Goal: Task Accomplishment & Management: Use online tool/utility

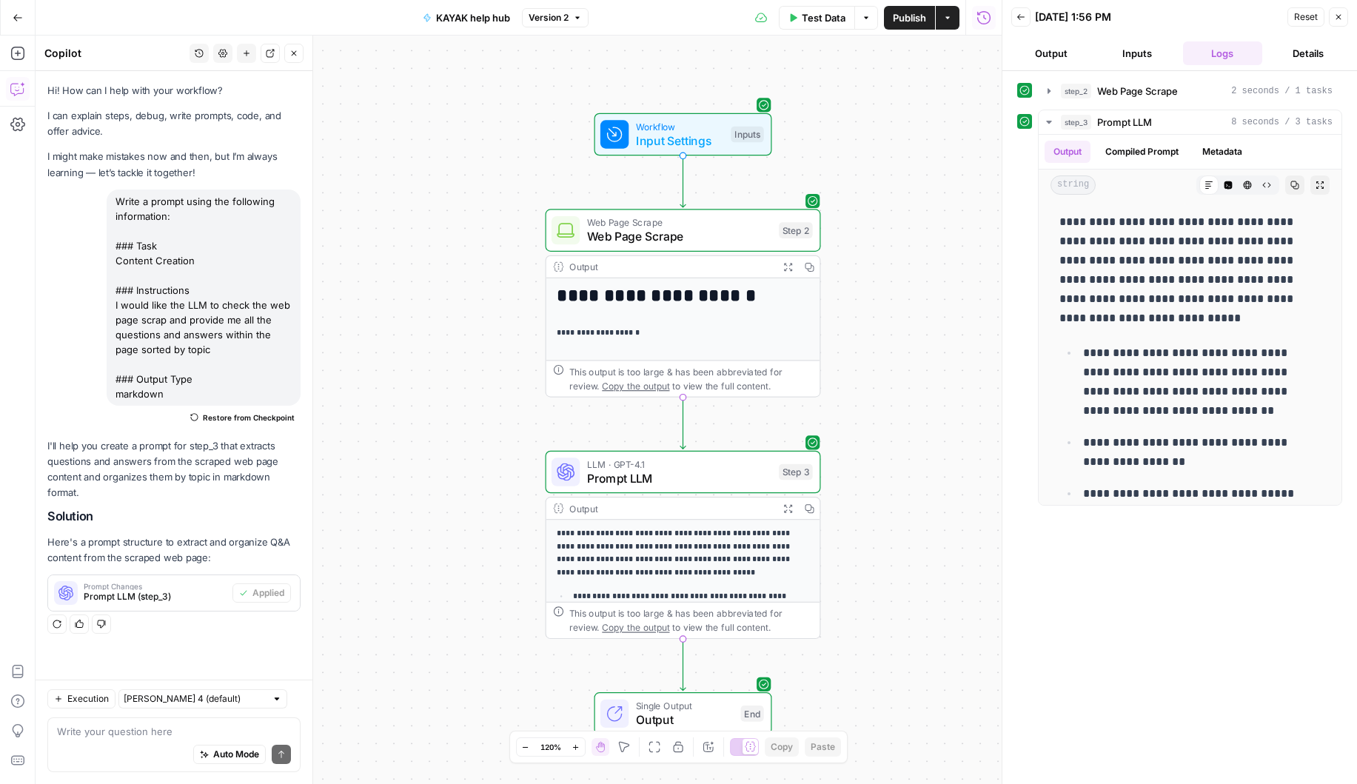
scroll to position [1201, 0]
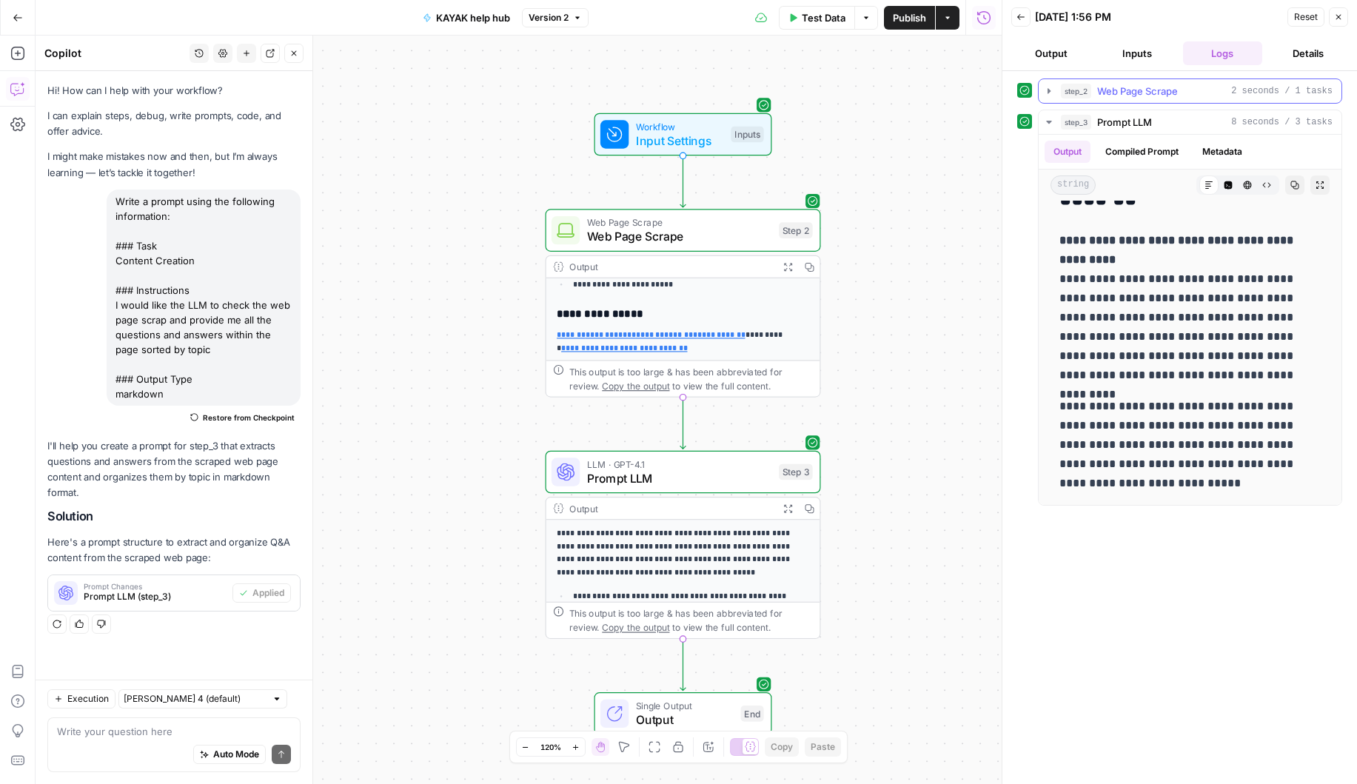
click at [1138, 92] on span "Web Page Scrape" at bounding box center [1137, 91] width 81 height 15
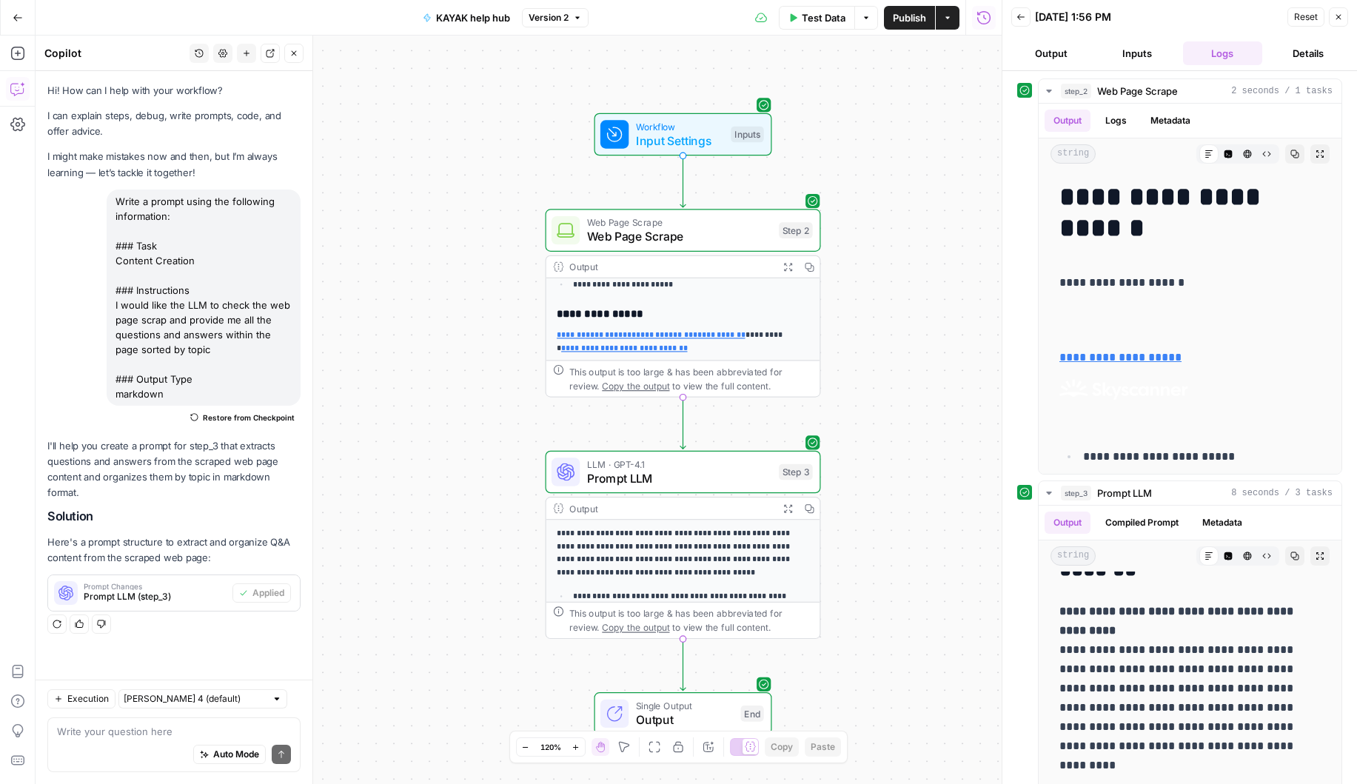
click at [1131, 59] on button "Inputs" at bounding box center [1137, 53] width 80 height 24
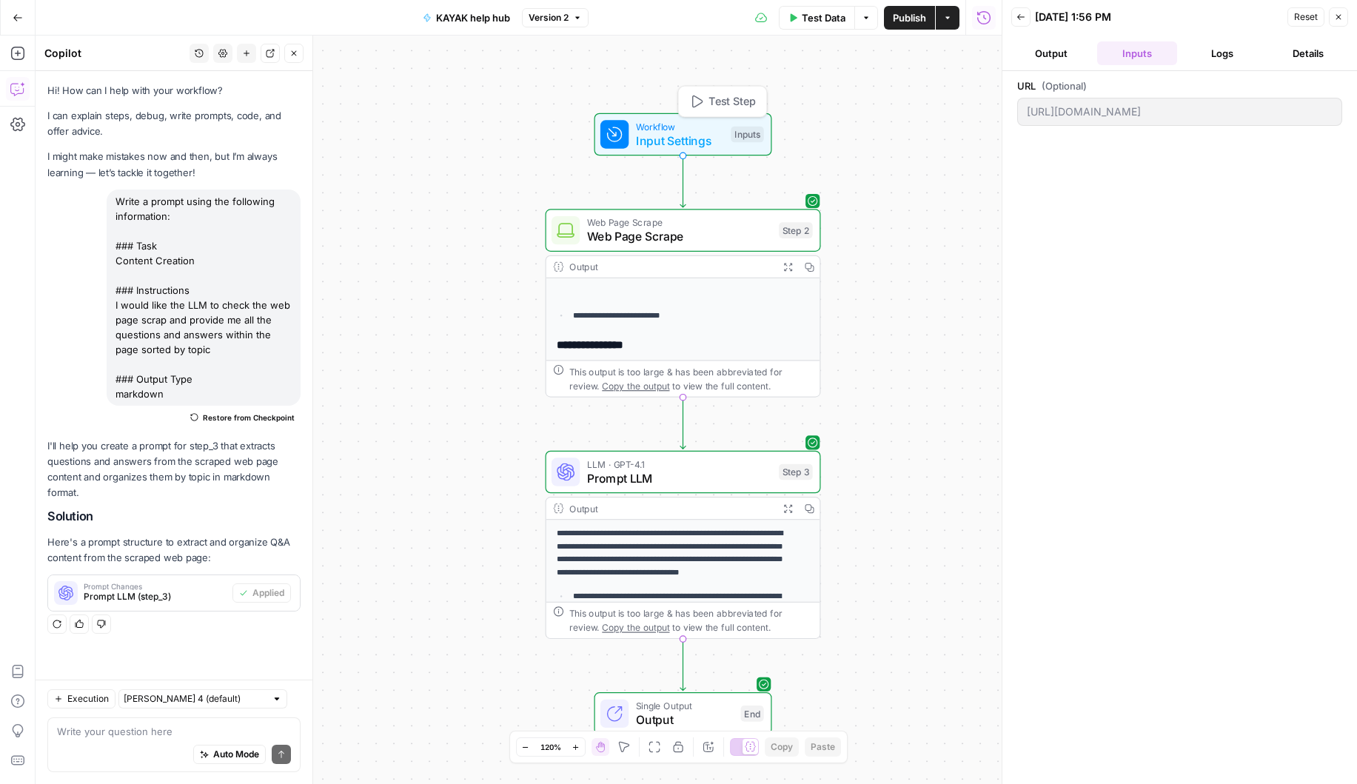
click at [709, 102] on span "Test Step" at bounding box center [732, 101] width 47 height 16
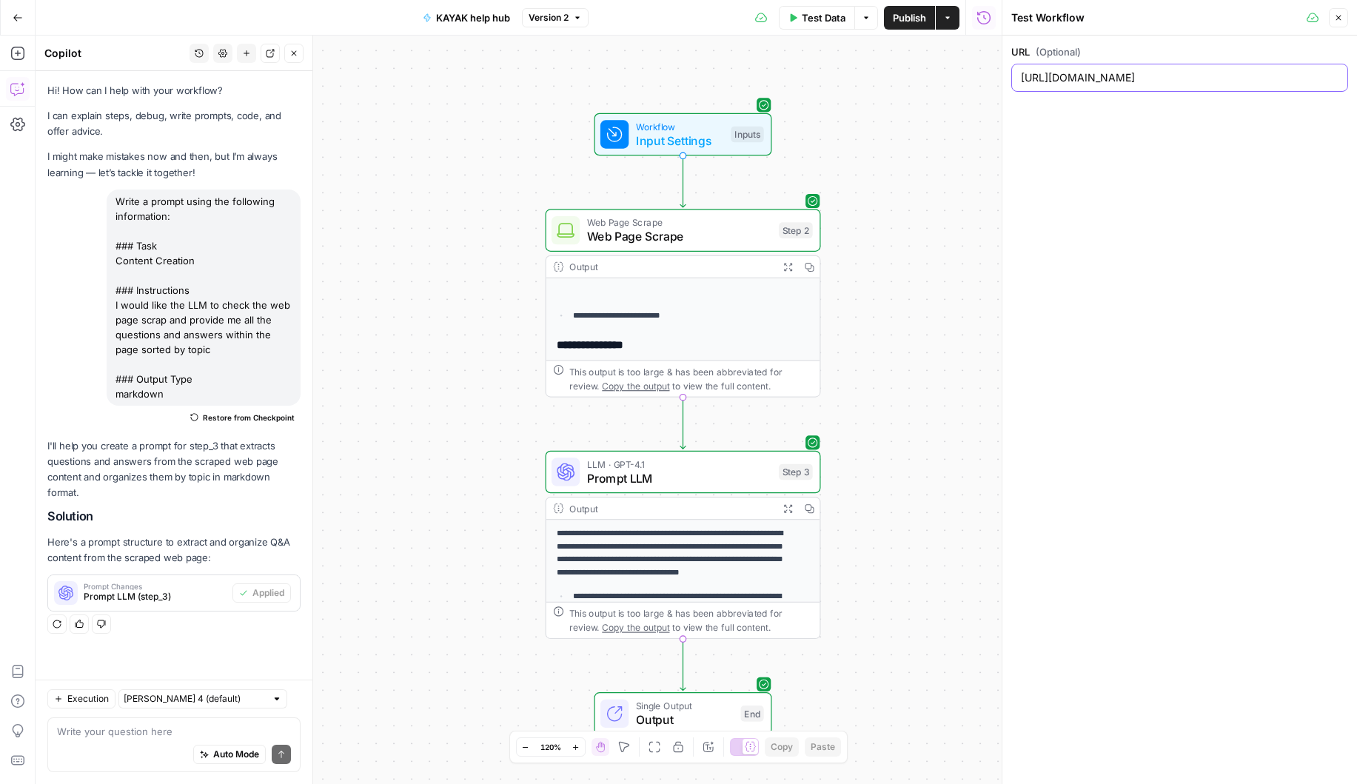
click at [1116, 75] on input "[URL][DOMAIN_NAME]" at bounding box center [1180, 77] width 318 height 15
paste input "[DOMAIN_NAME][URL]"
type input "[URL][DOMAIN_NAME]"
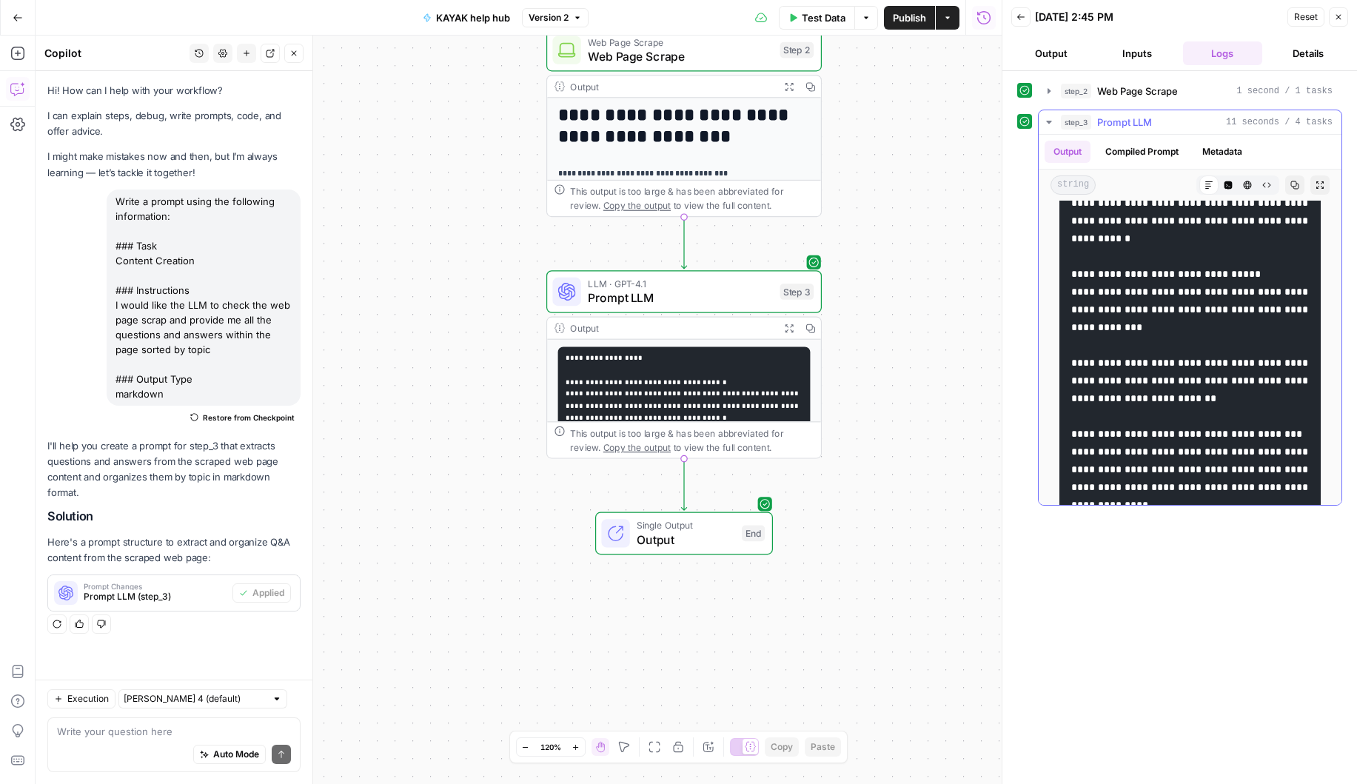
scroll to position [701, 0]
click at [749, 150] on div "**********" at bounding box center [684, 346] width 274 height 497
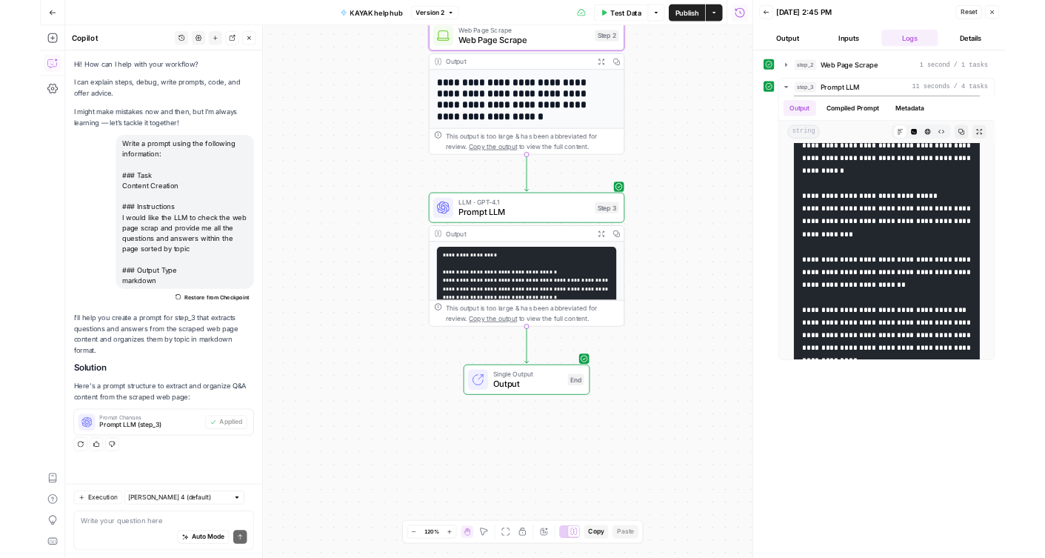
scroll to position [346, 0]
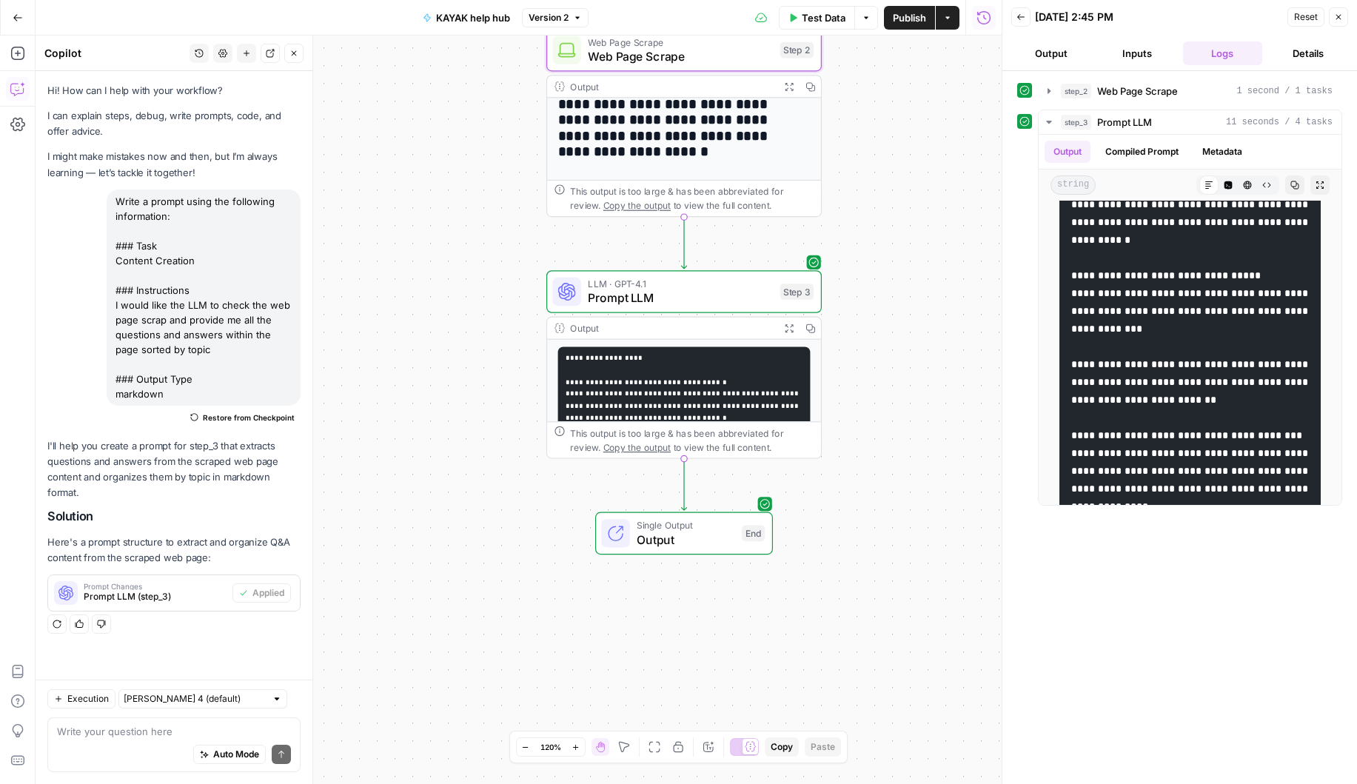
click at [631, 204] on span "Copy the output" at bounding box center [636, 205] width 67 height 10
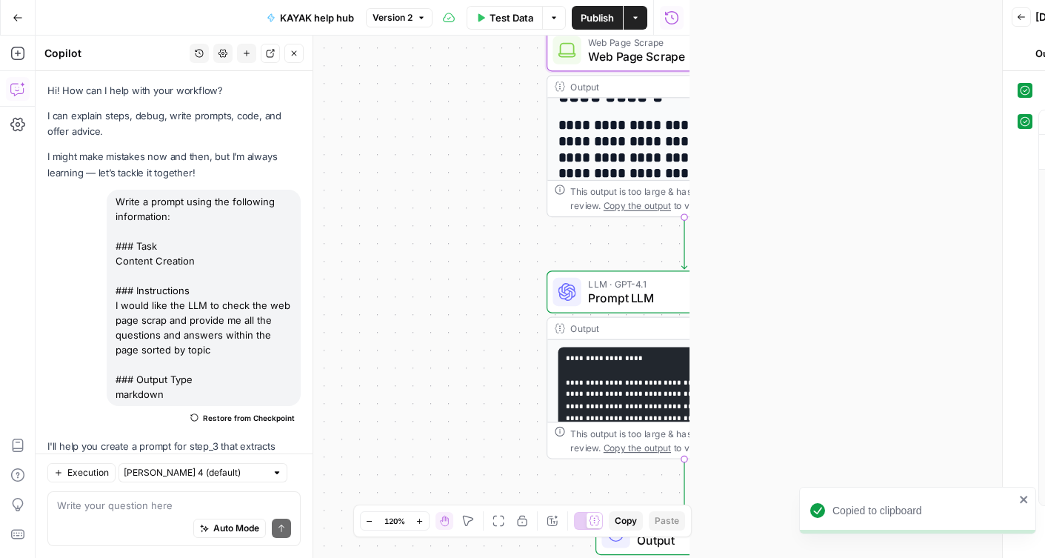
scroll to position [194, 0]
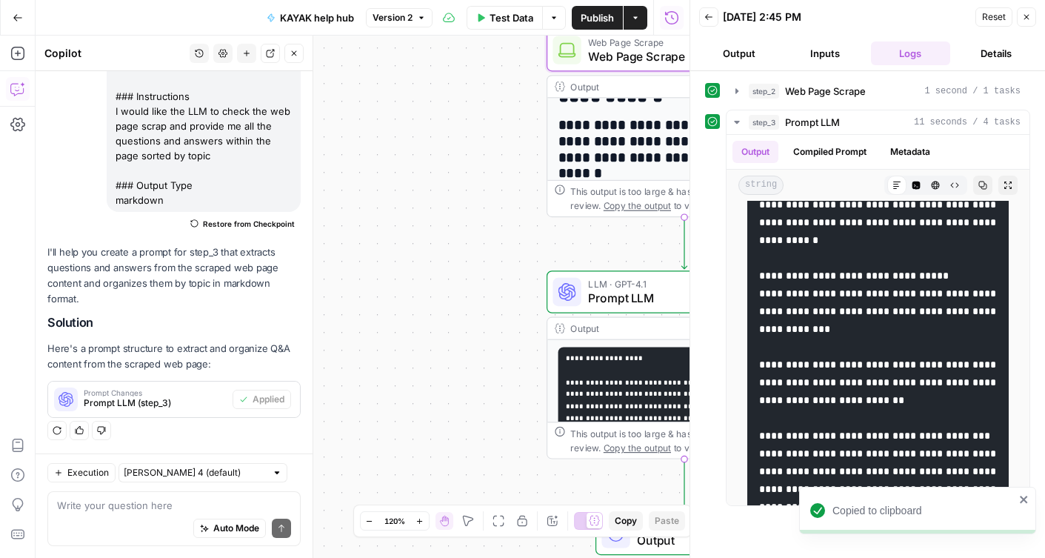
click at [1028, 13] on icon "button" at bounding box center [1026, 17] width 9 height 9
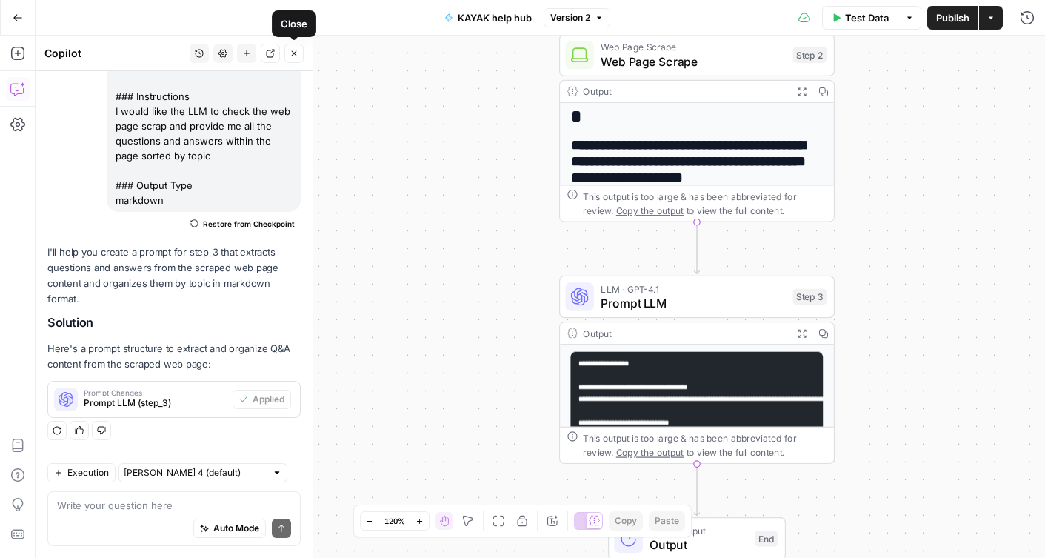
click at [298, 50] on button "Close" at bounding box center [293, 53] width 19 height 19
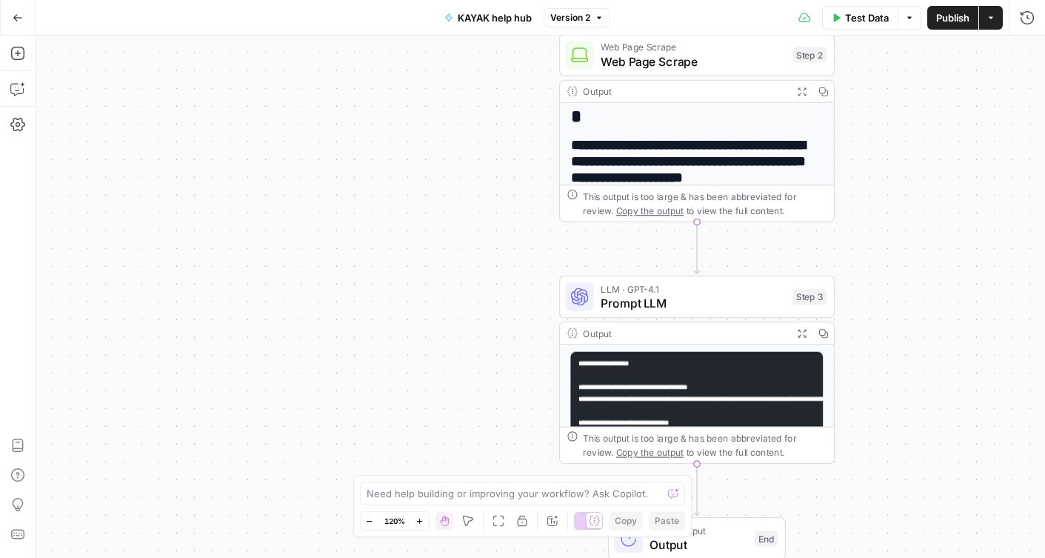
click at [13, 21] on icon "button" at bounding box center [18, 18] width 10 height 10
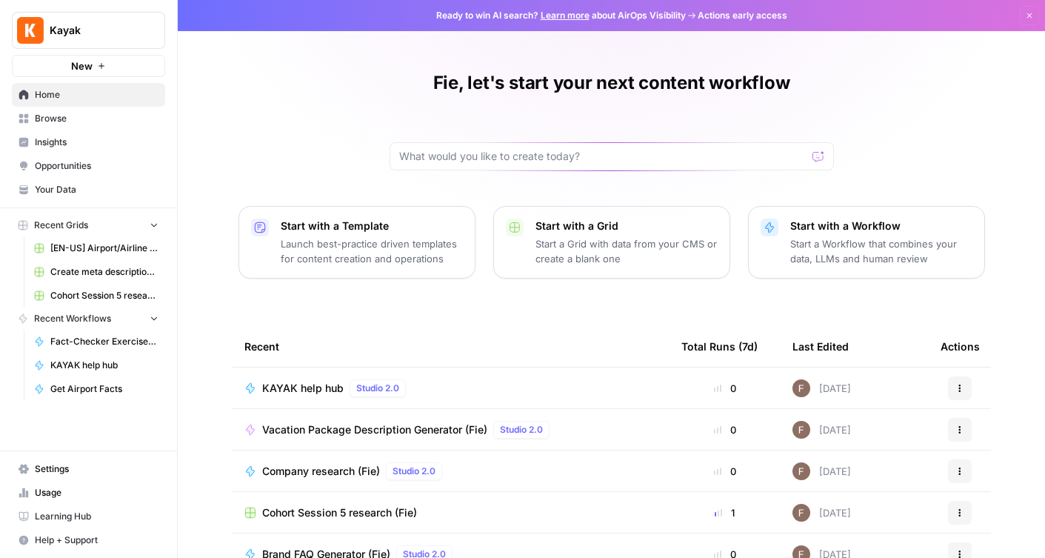
click at [47, 190] on span "Your Data" at bounding box center [97, 189] width 124 height 13
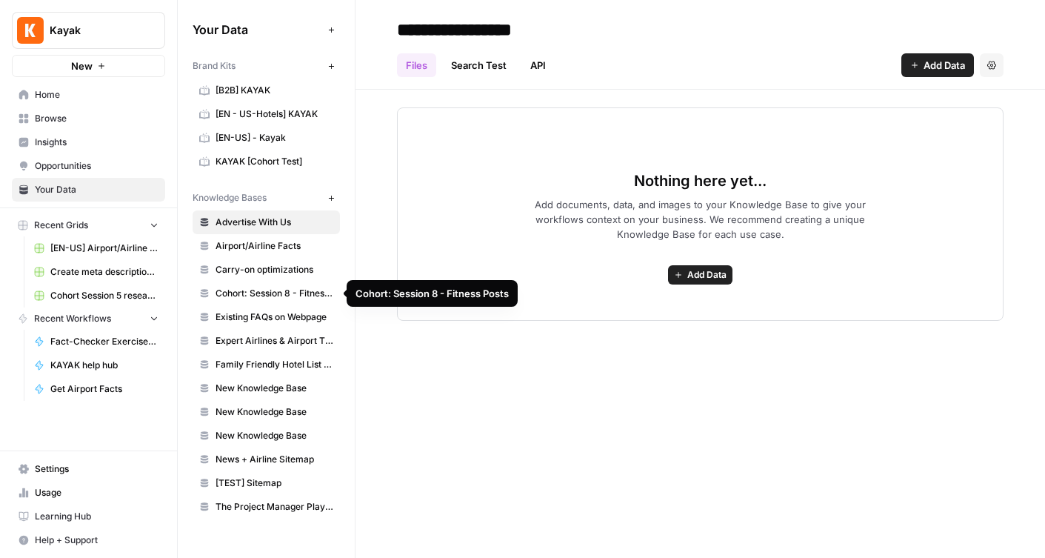
click at [266, 292] on span "Cohort: Session 8 - Fitness Posts" at bounding box center [274, 293] width 118 height 13
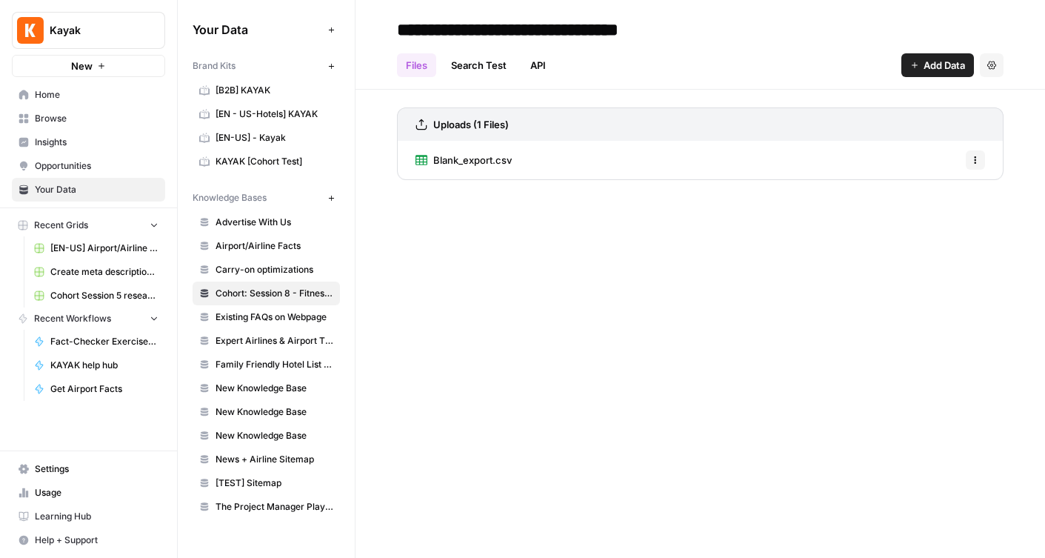
click at [976, 158] on icon "button" at bounding box center [975, 159] width 9 height 9
click at [469, 158] on span "Blank_export.csv" at bounding box center [472, 160] width 78 height 15
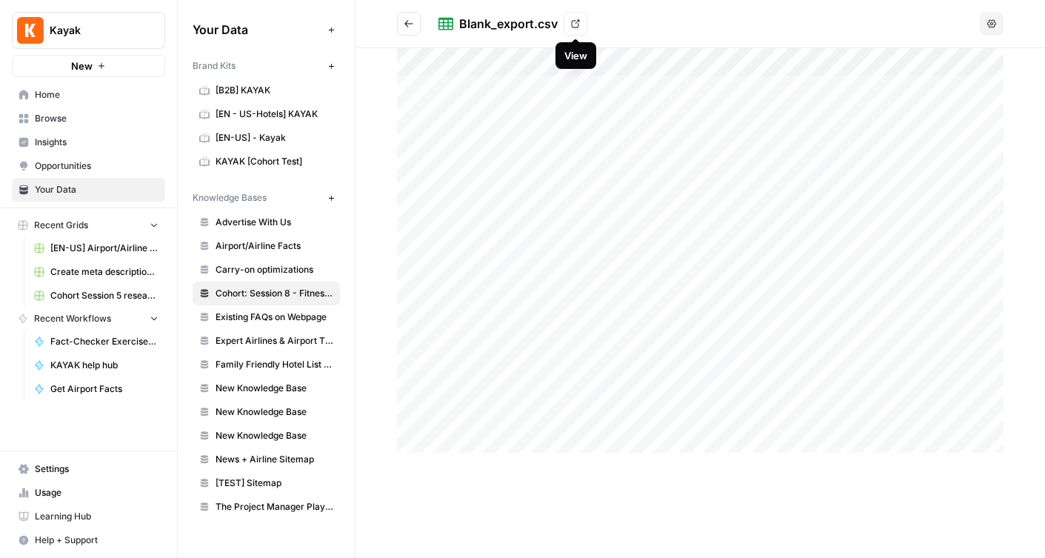
click at [575, 22] on icon at bounding box center [575, 23] width 9 height 9
click at [42, 119] on span "Browse" at bounding box center [97, 118] width 124 height 13
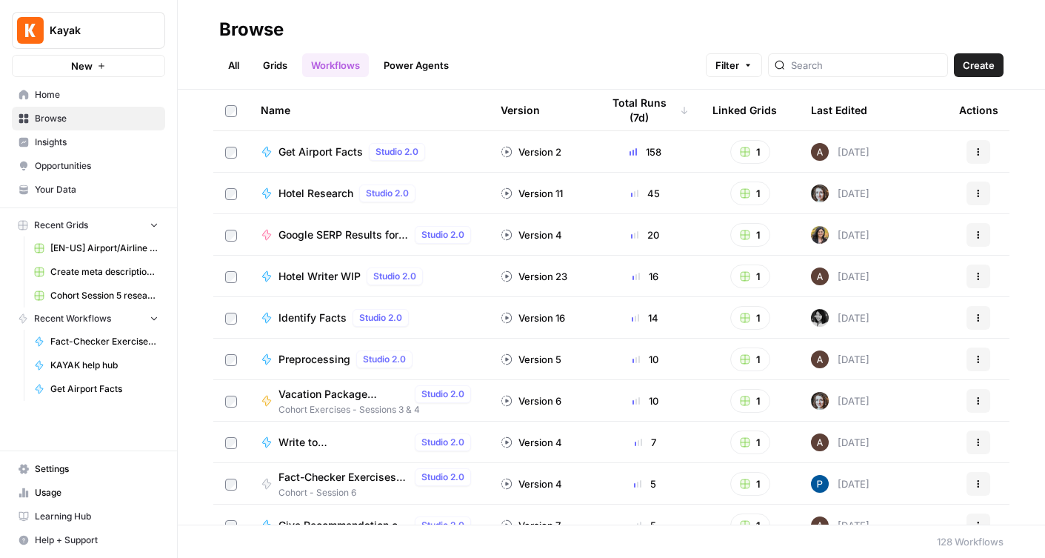
click at [232, 67] on link "All" at bounding box center [233, 65] width 29 height 24
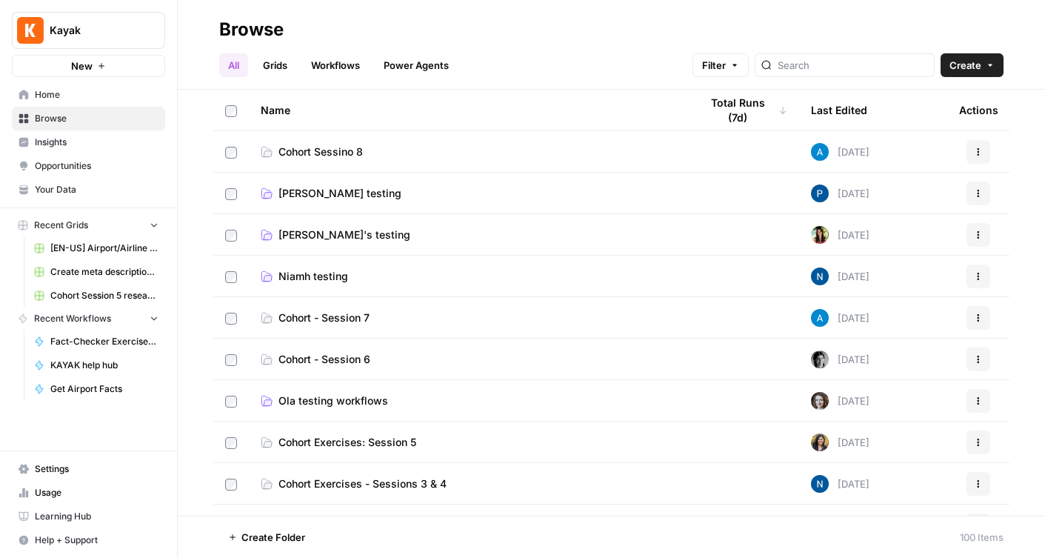
click at [325, 150] on span "Cohort Sessino 8" at bounding box center [320, 151] width 84 height 15
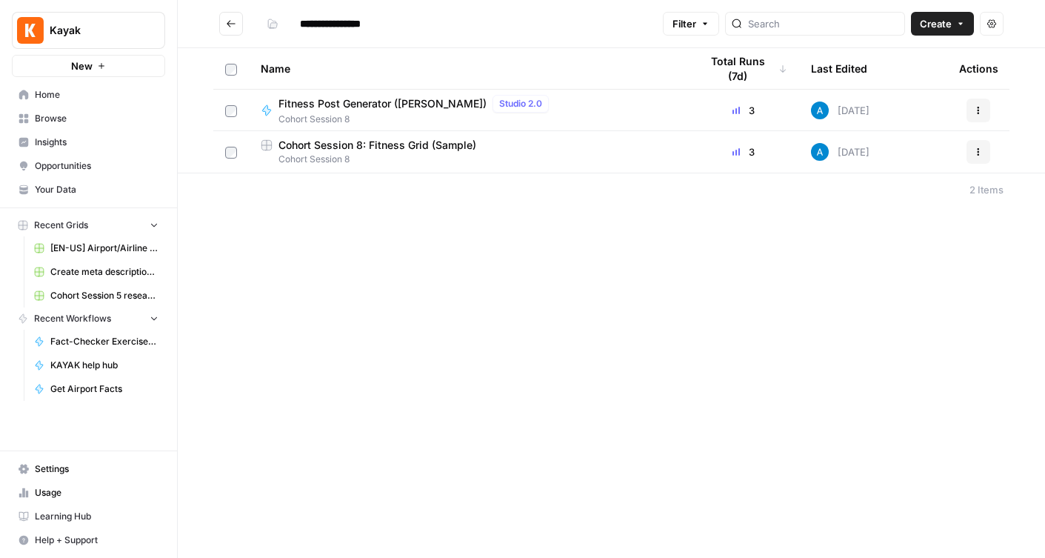
click at [333, 147] on span "Cohort Session 8: Fitness Grid (Sample)" at bounding box center [377, 145] width 198 height 15
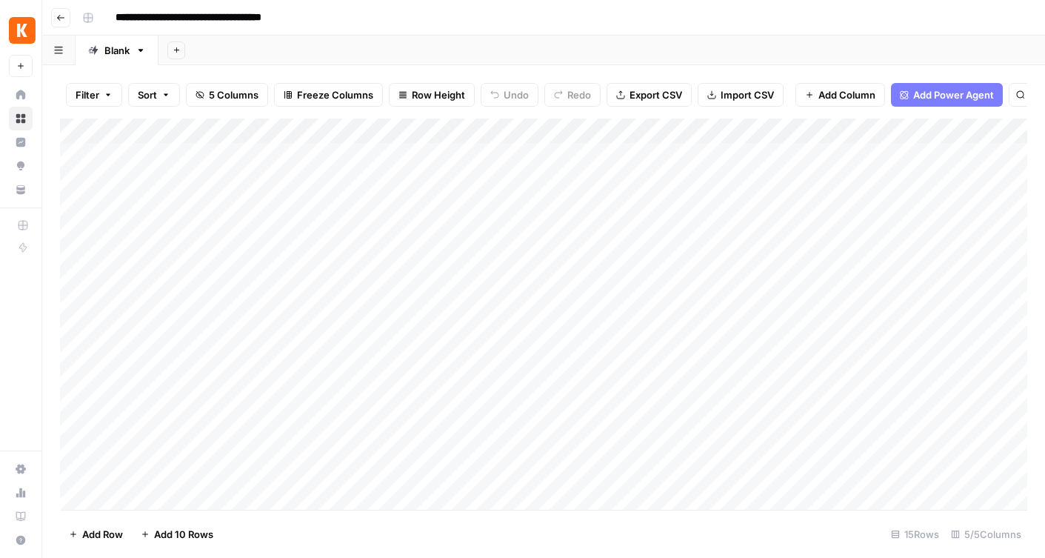
click at [60, 19] on icon "button" at bounding box center [60, 17] width 9 height 9
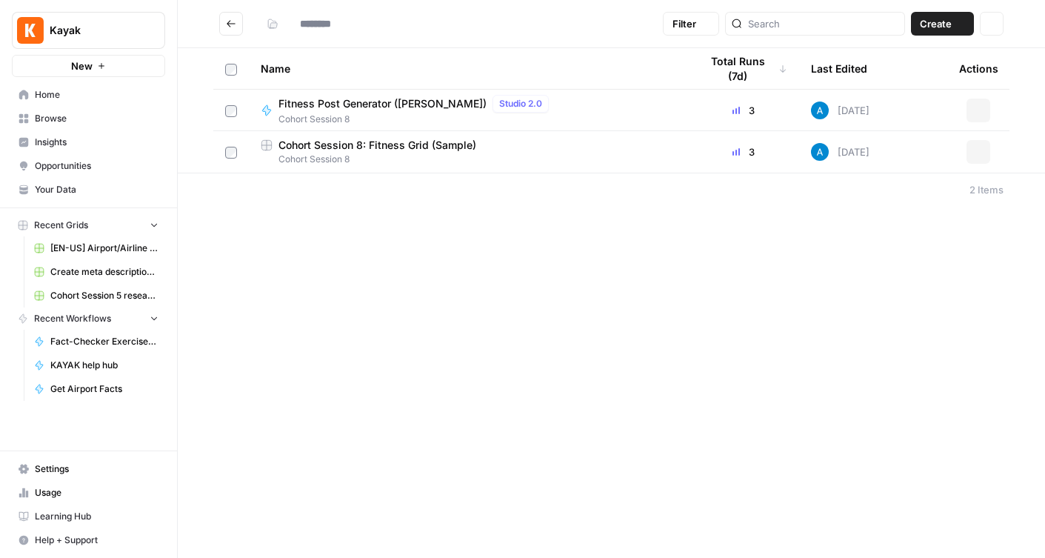
type input "**********"
click at [961, 21] on icon "button" at bounding box center [960, 23] width 9 height 9
click at [909, 57] on span "Grid" at bounding box center [913, 58] width 83 height 15
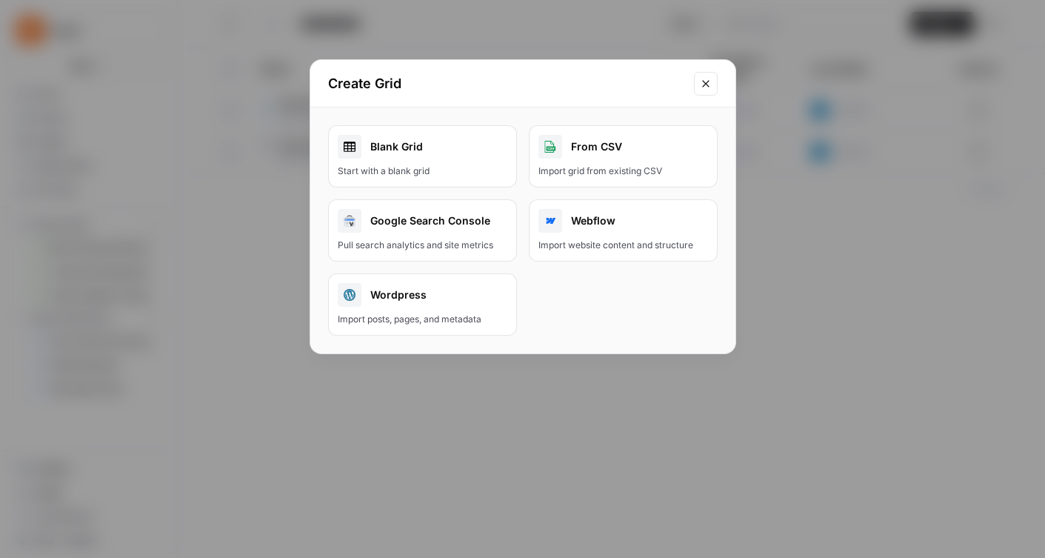
click at [434, 170] on div "Start with a blank grid" at bounding box center [423, 170] width 170 height 13
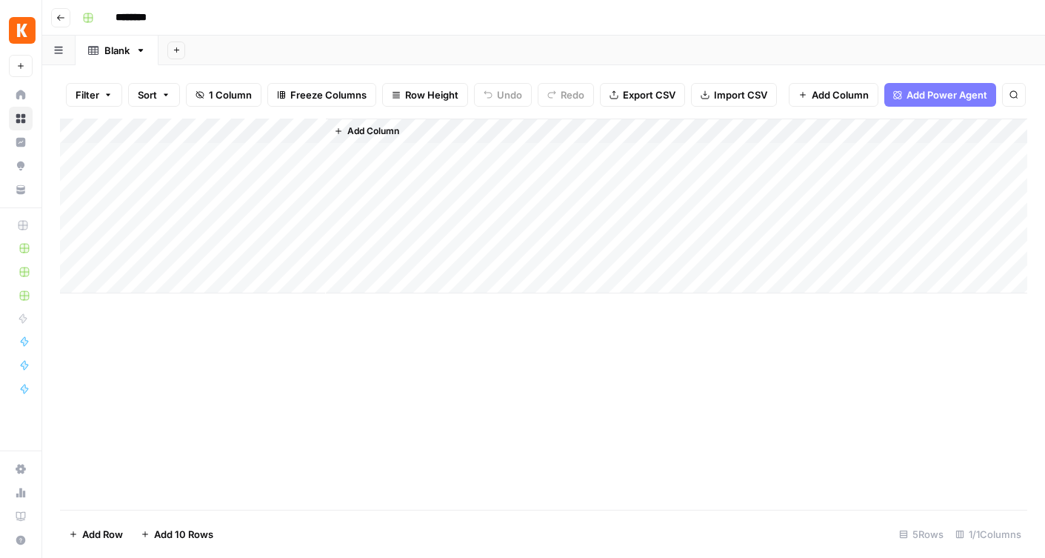
click at [122, 17] on input "********" at bounding box center [150, 18] width 83 height 24
click at [144, 19] on input "********" at bounding box center [150, 18] width 83 height 24
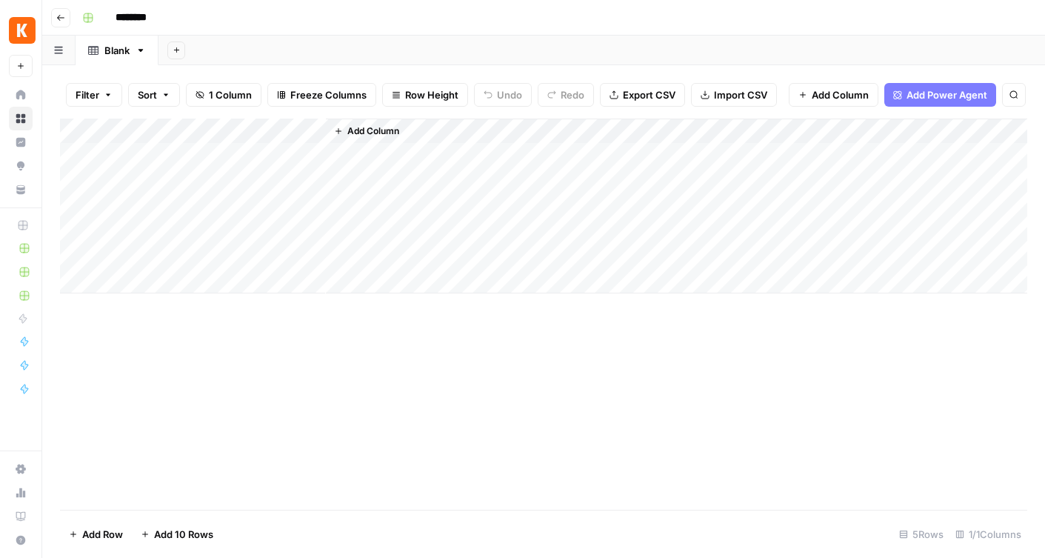
click at [144, 19] on input "********" at bounding box center [150, 18] width 83 height 24
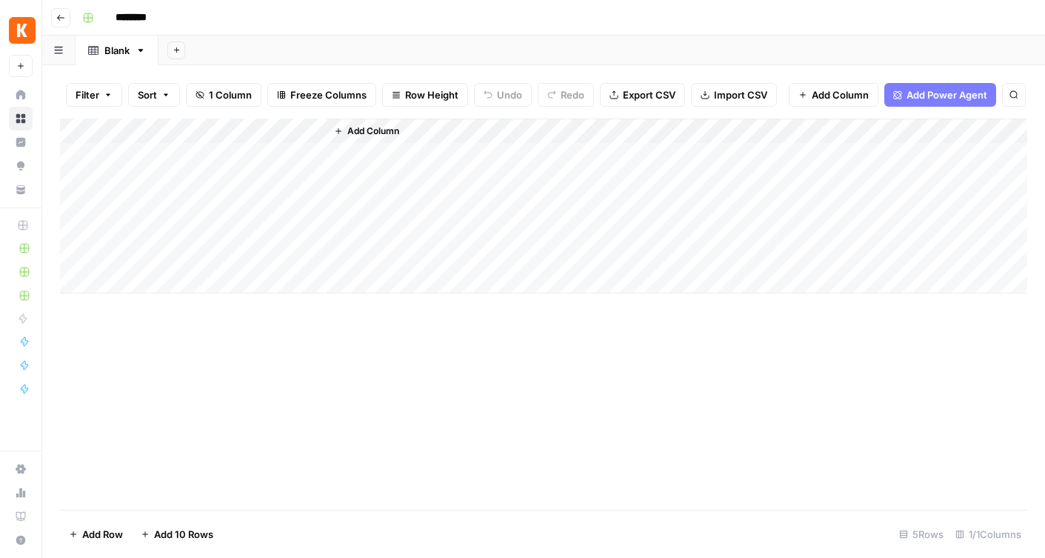
click at [144, 19] on input "********" at bounding box center [150, 18] width 83 height 24
type input "**********"
click at [268, 352] on div "Add Column" at bounding box center [543, 313] width 967 height 391
click at [726, 100] on span "Import CSV" at bounding box center [740, 94] width 53 height 15
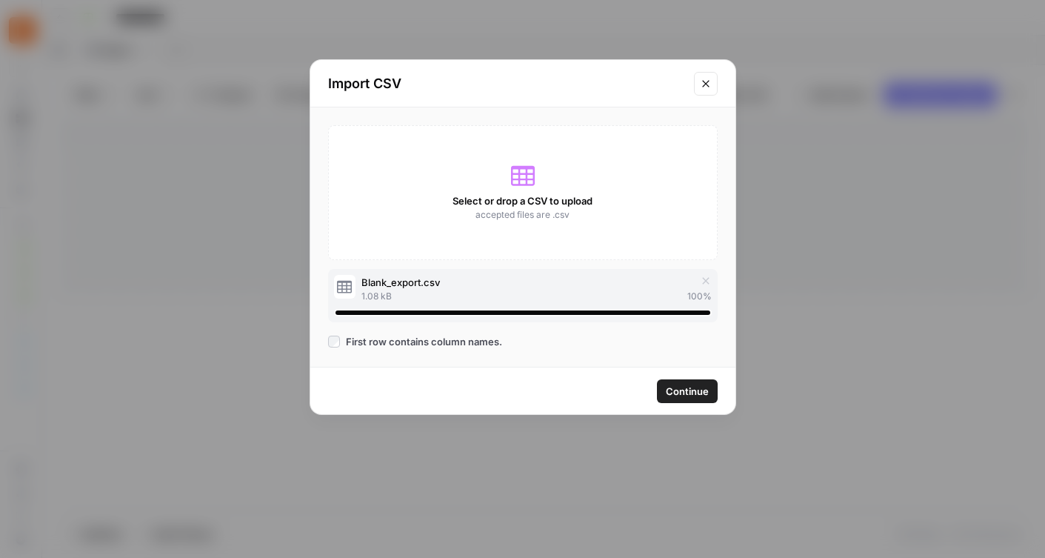
click at [688, 396] on span "Continue" at bounding box center [687, 391] width 43 height 15
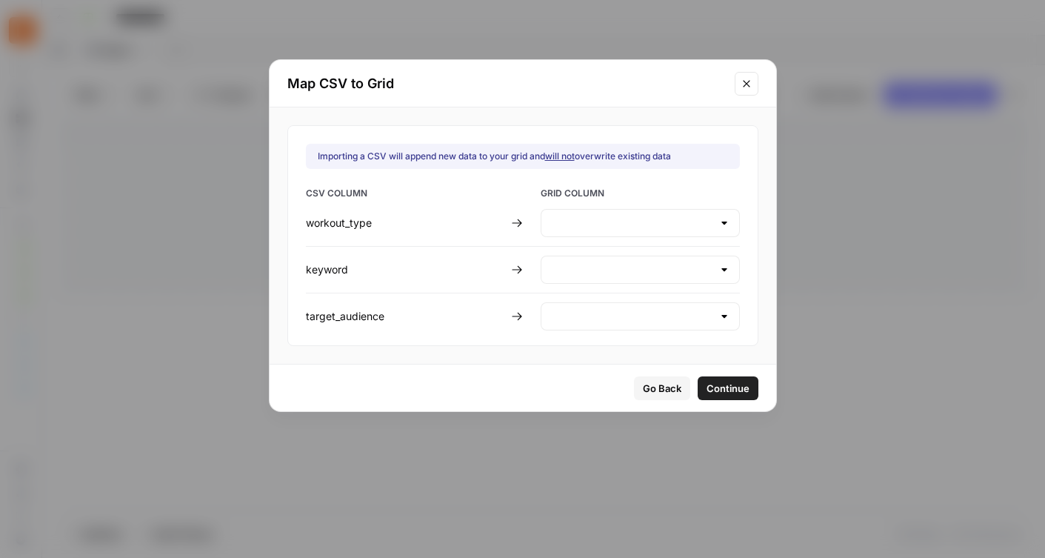
type input "Create new column"
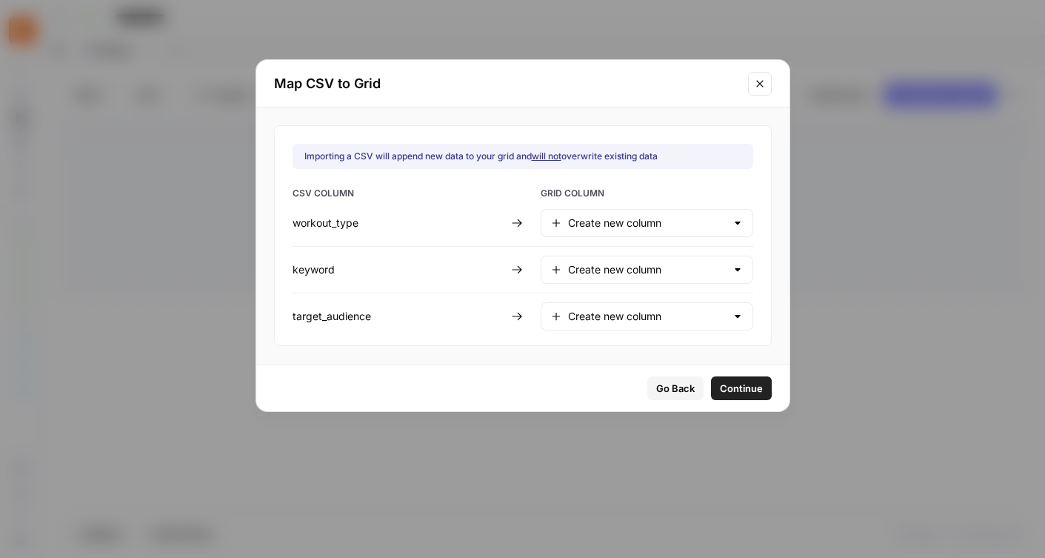
click at [720, 391] on span "Continue" at bounding box center [741, 388] width 43 height 15
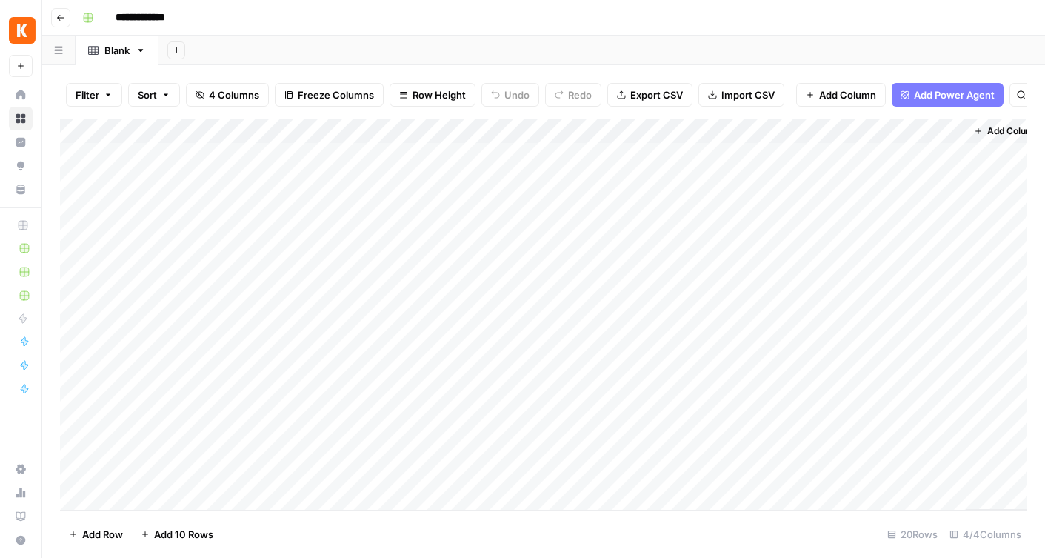
click at [110, 157] on div "Add Column" at bounding box center [543, 313] width 967 height 391
click at [74, 158] on div "Add Column" at bounding box center [543, 313] width 967 height 391
click at [74, 178] on div "Add Column" at bounding box center [543, 313] width 967 height 391
click at [76, 201] on div "Add Column" at bounding box center [543, 313] width 967 height 391
click at [76, 221] on div "Add Column" at bounding box center [543, 313] width 967 height 391
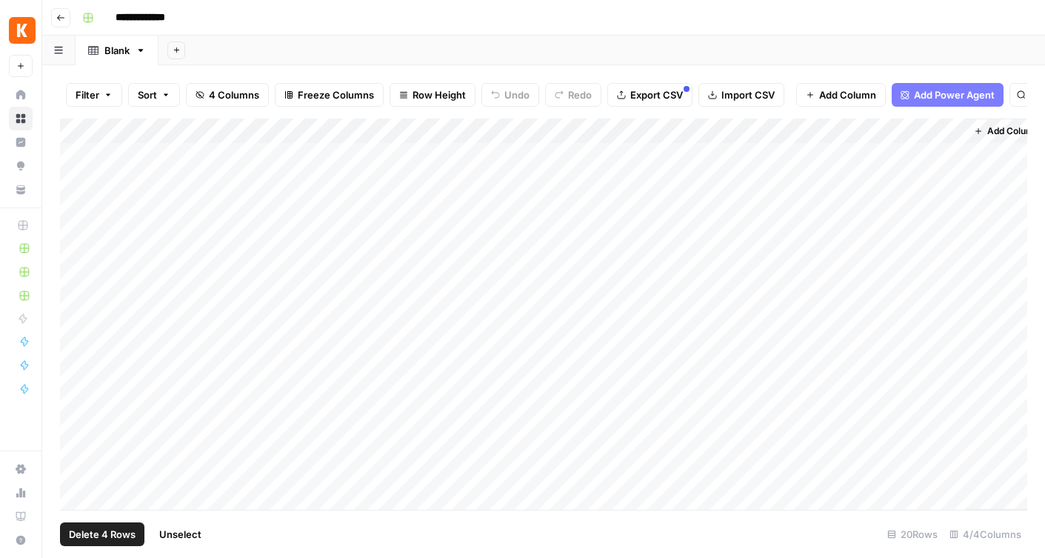
click at [76, 231] on div "Add Column" at bounding box center [543, 313] width 967 height 391
click at [76, 252] on div "Add Column" at bounding box center [543, 313] width 967 height 391
click at [105, 536] on span "Delete 5 Rows" at bounding box center [102, 533] width 66 height 15
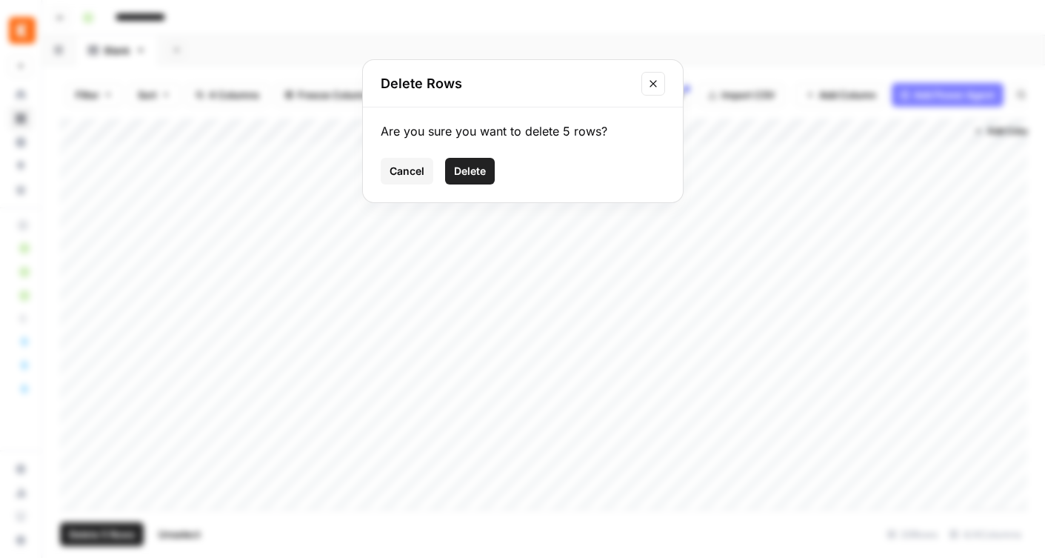
click at [476, 178] on span "Delete" at bounding box center [470, 171] width 32 height 15
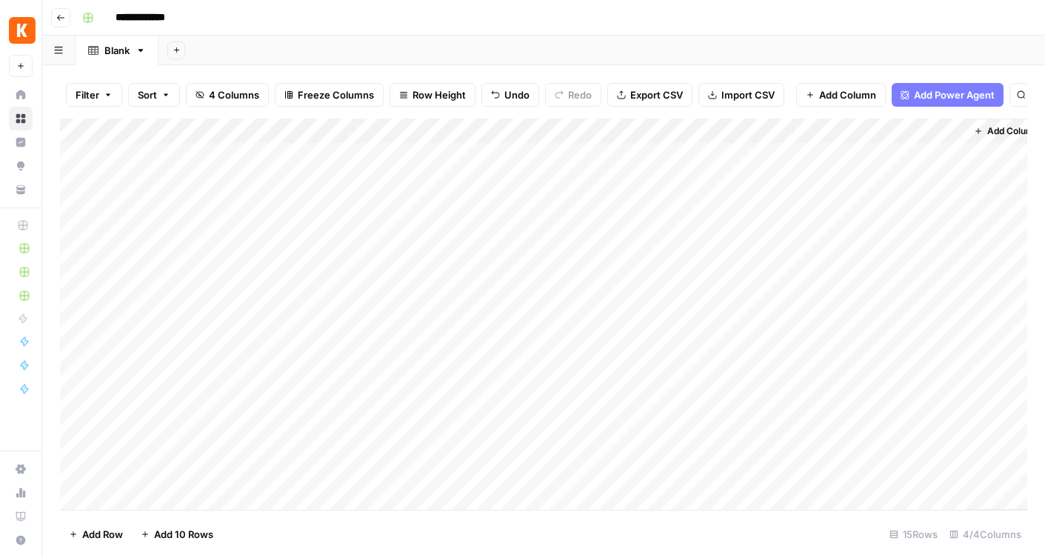
click at [317, 130] on div "Add Column" at bounding box center [543, 313] width 967 height 391
click at [204, 332] on span "Remove Column" at bounding box center [206, 330] width 130 height 15
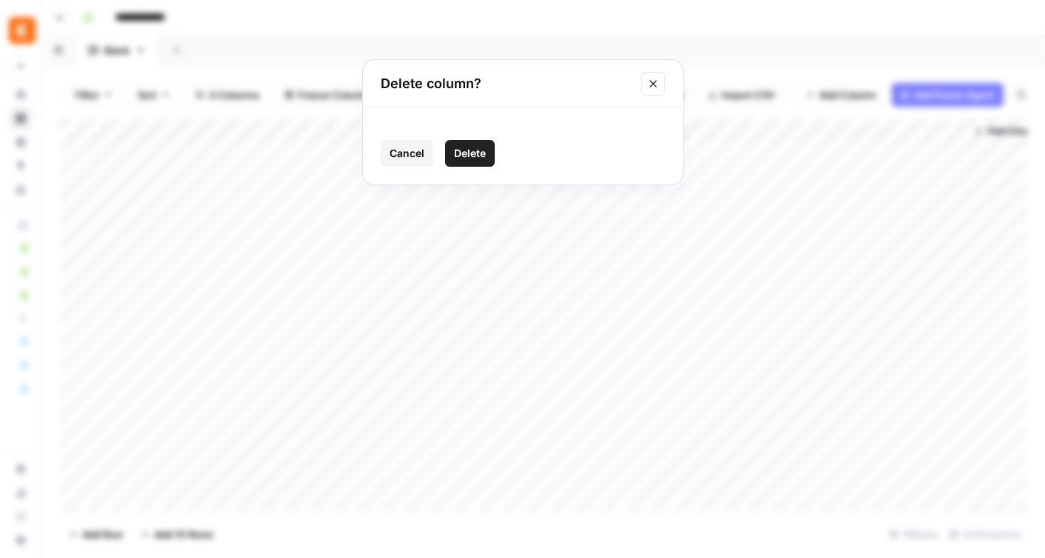
click at [473, 156] on span "Delete" at bounding box center [470, 153] width 32 height 15
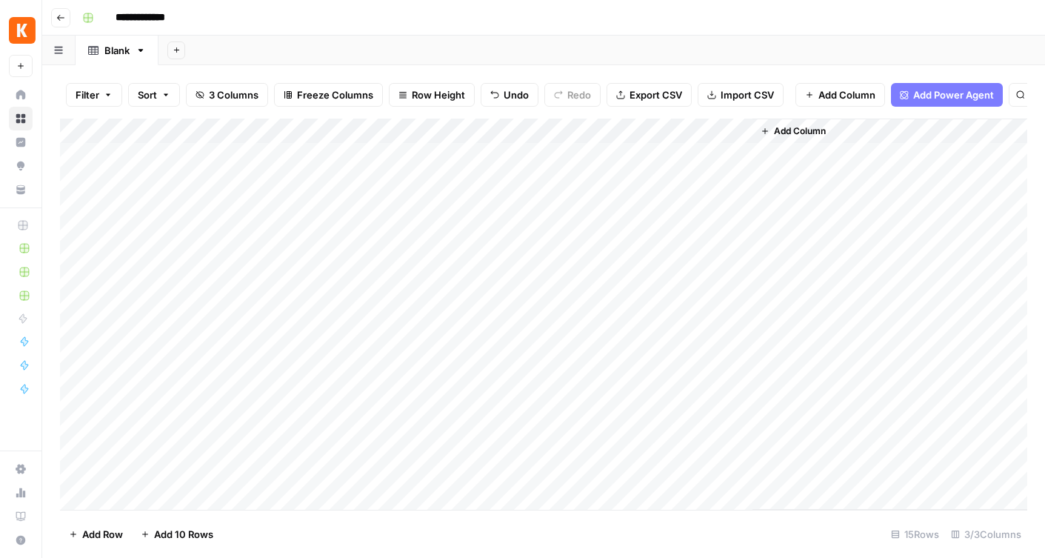
click at [153, 22] on input "**********" at bounding box center [150, 18] width 83 height 24
click at [396, 55] on div "Add Sheet" at bounding box center [601, 51] width 886 height 30
click at [252, 13] on input "**********" at bounding box center [193, 18] width 168 height 24
click at [258, 15] on input "**********" at bounding box center [193, 18] width 168 height 24
type input "**********"
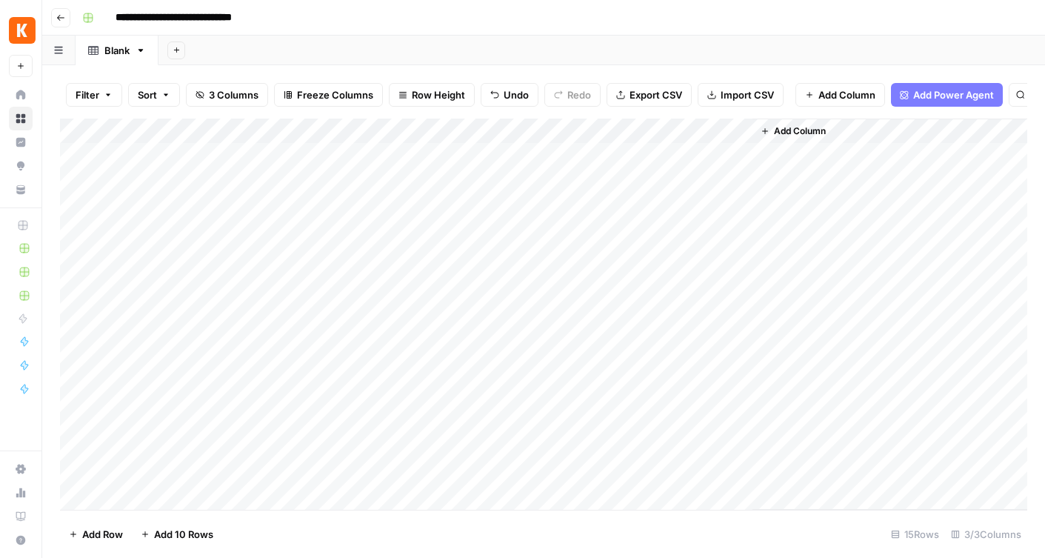
click at [370, 59] on div "Add Sheet" at bounding box center [601, 51] width 886 height 30
click at [811, 130] on span "Add Column" at bounding box center [800, 130] width 52 height 13
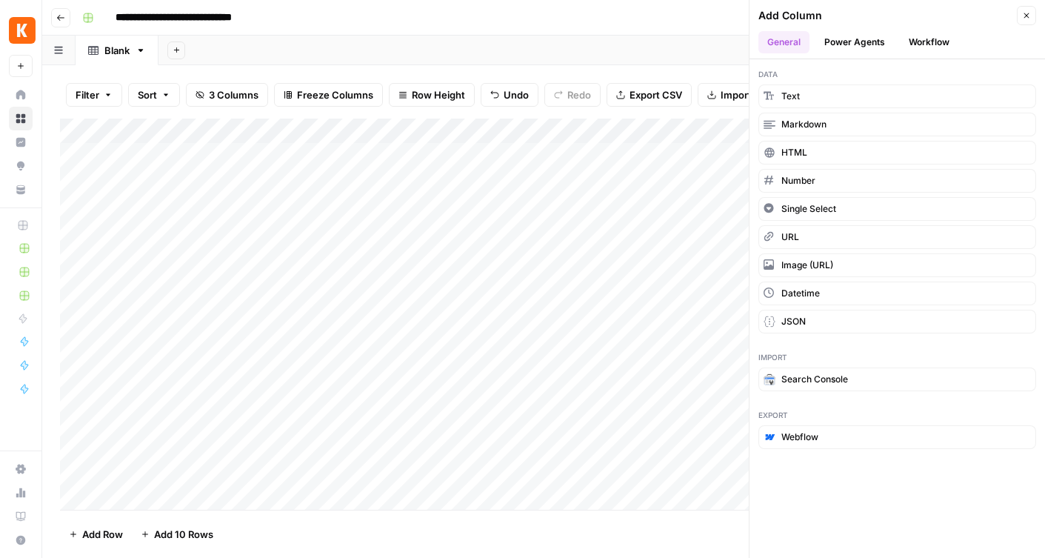
click at [913, 41] on button "Workflow" at bounding box center [929, 42] width 58 height 22
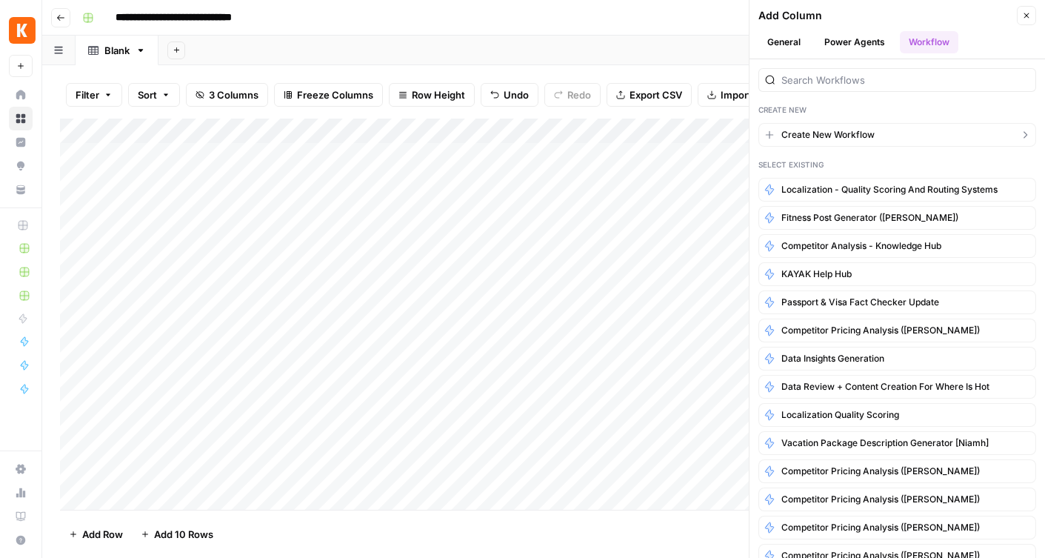
click at [819, 133] on span "Create New Workflow" at bounding box center [827, 134] width 93 height 13
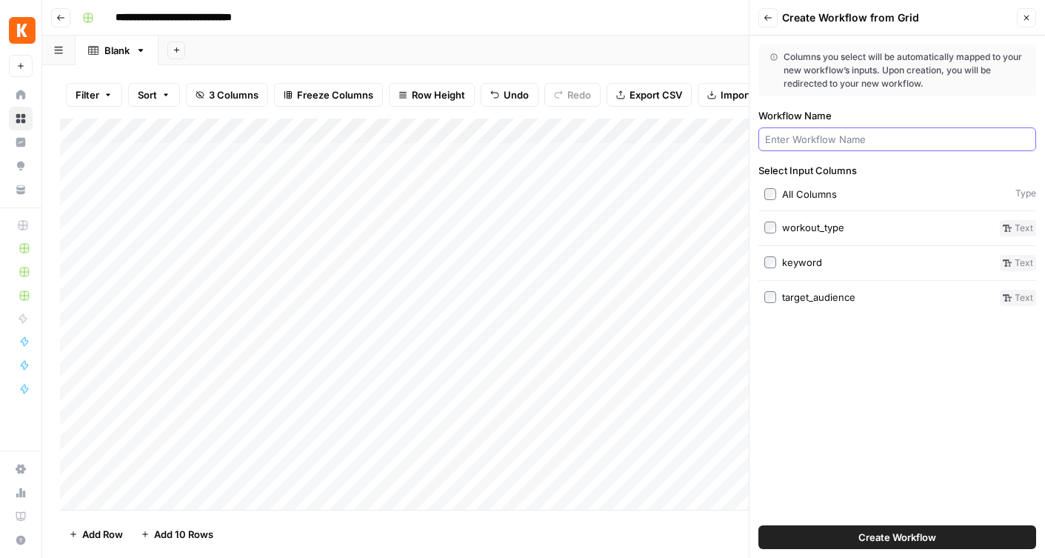
click at [836, 144] on input "Workflow Name" at bounding box center [897, 139] width 264 height 15
click at [785, 141] on input "Fitnass Caption Generator" at bounding box center [897, 139] width 264 height 15
click at [893, 135] on input "Fitness Caption Generator" at bounding box center [897, 139] width 264 height 15
type input "Fitness Caption Generator (Fie)"
click at [930, 535] on span "Create Workflow" at bounding box center [897, 536] width 78 height 15
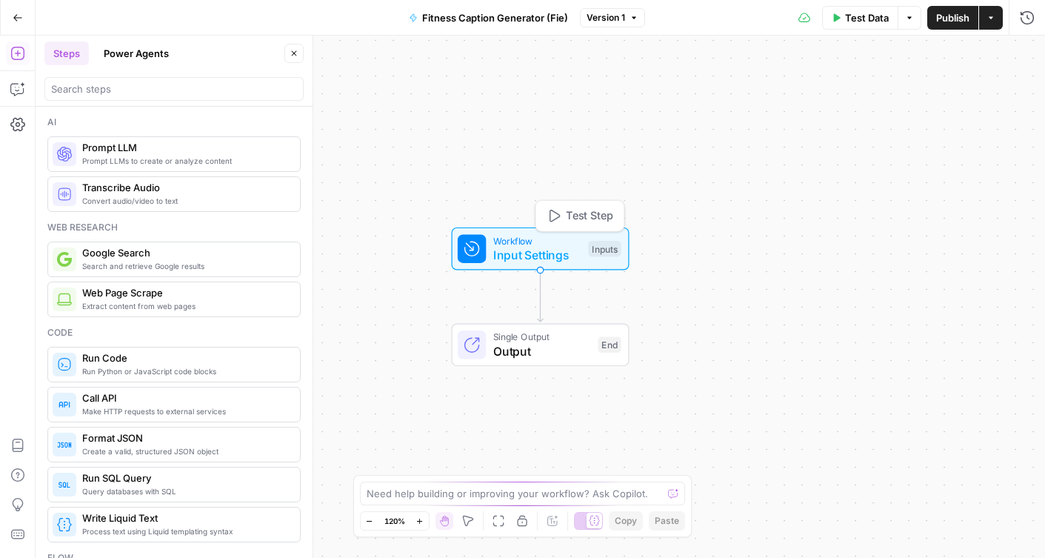
click at [547, 250] on span "Input Settings" at bounding box center [537, 255] width 88 height 18
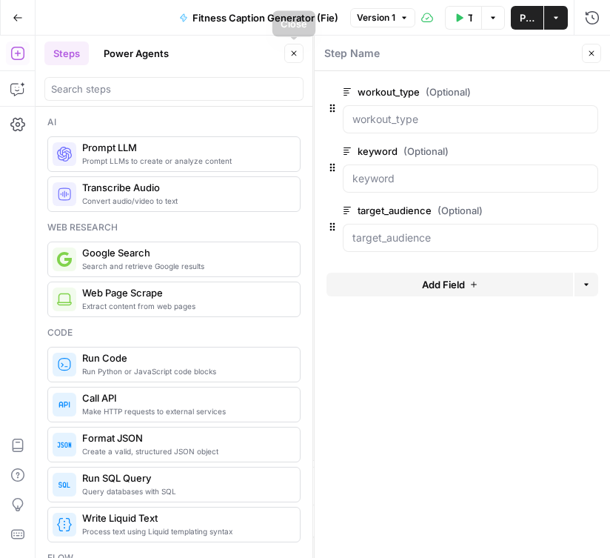
click at [292, 53] on icon "button" at bounding box center [293, 53] width 9 height 9
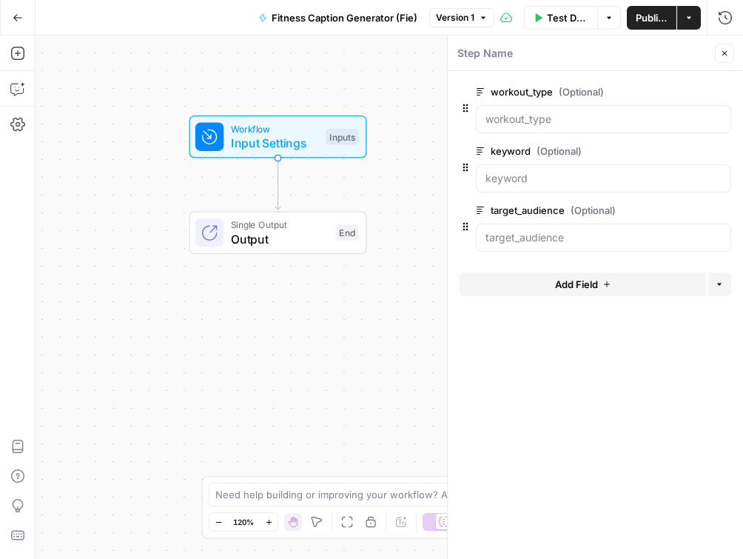
click at [726, 53] on icon "button" at bounding box center [724, 53] width 9 height 9
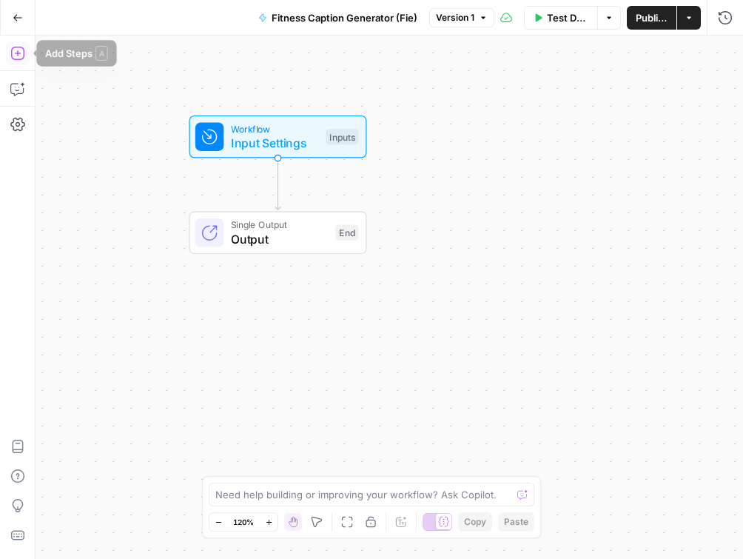
click at [19, 55] on icon "button" at bounding box center [17, 53] width 15 height 15
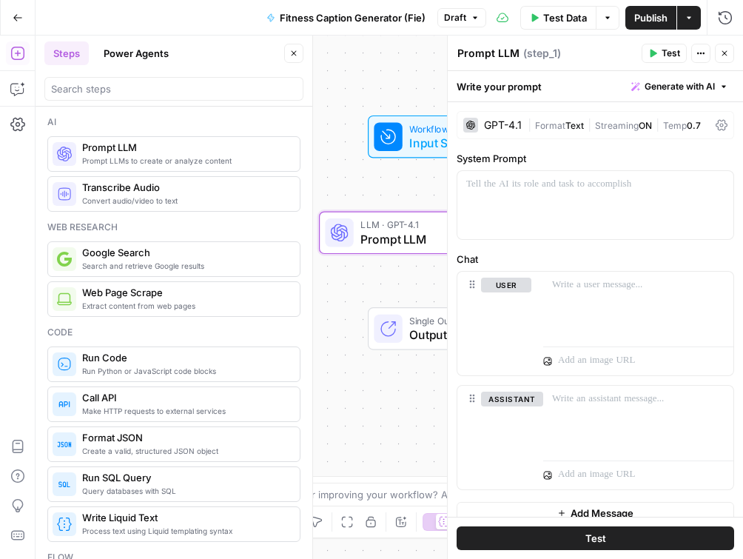
click at [487, 124] on div "GPT-4.1" at bounding box center [503, 125] width 38 height 10
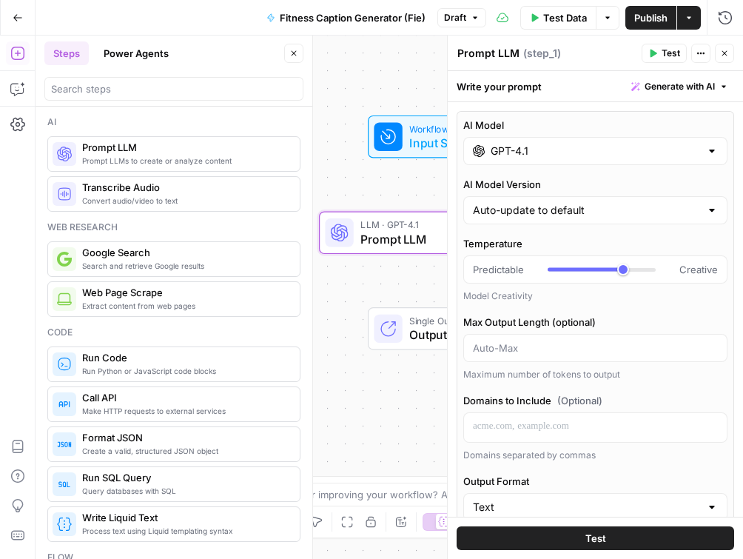
click at [509, 155] on input "GPT-4.1" at bounding box center [596, 151] width 210 height 15
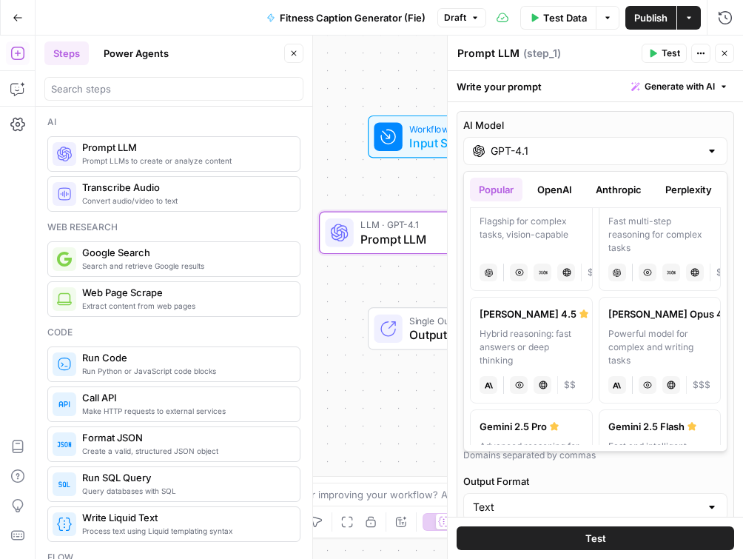
scroll to position [143, 0]
click at [577, 330] on div "Hybrid reasoning: fast answers or deep thinking" at bounding box center [532, 347] width 104 height 40
type input "[PERSON_NAME] 4.5"
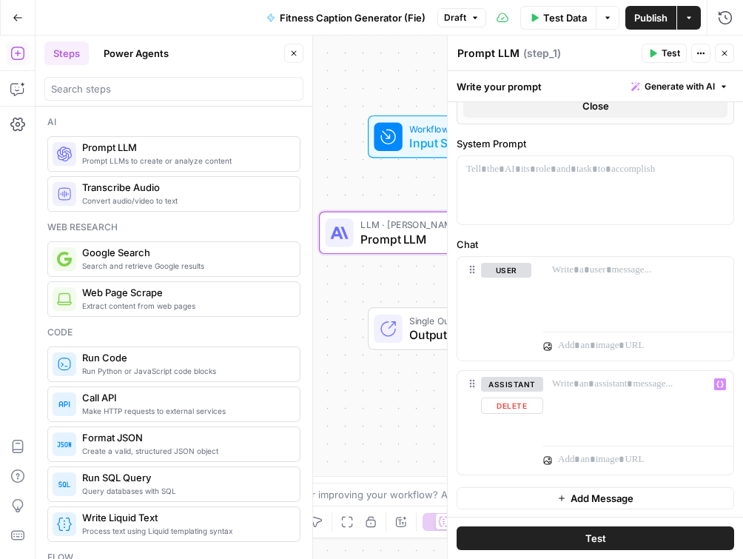
scroll to position [557, 0]
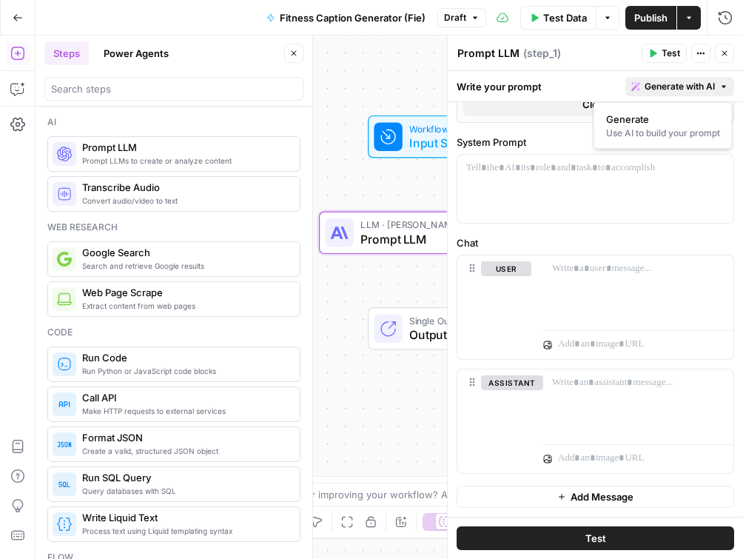
click at [654, 85] on span "Generate with AI" at bounding box center [680, 86] width 70 height 13
click at [674, 138] on div "Use AI to build your prompt" at bounding box center [663, 133] width 114 height 13
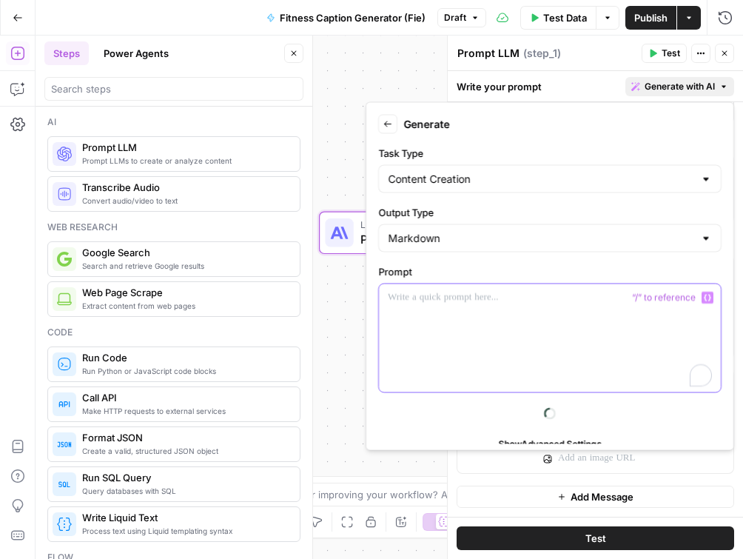
click at [495, 305] on div "To enrich screen reader interactions, please activate Accessibility in Grammarl…" at bounding box center [550, 338] width 342 height 108
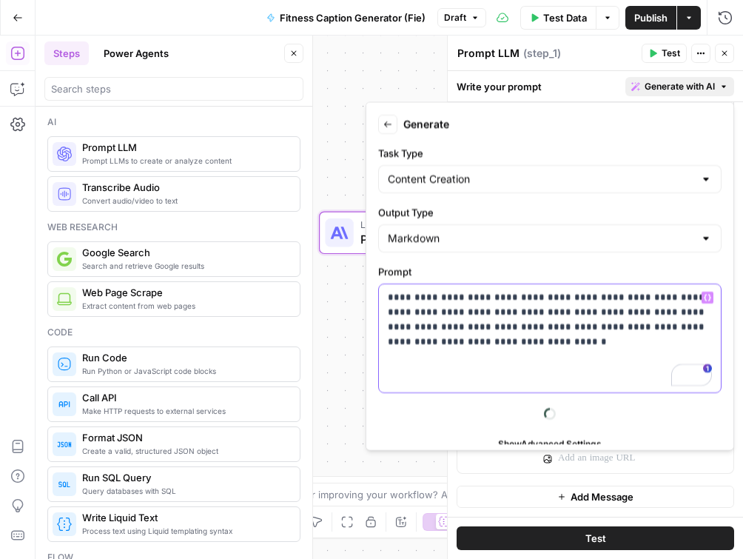
scroll to position [48, 0]
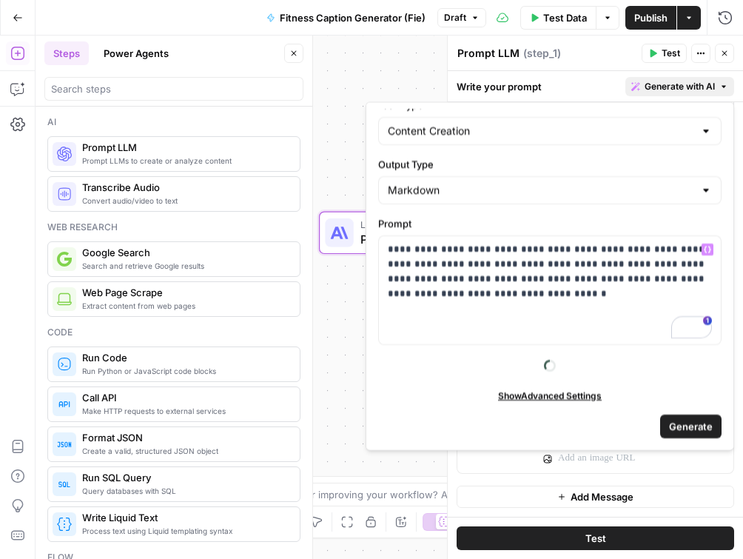
click at [685, 426] on span "Generate" at bounding box center [691, 425] width 44 height 15
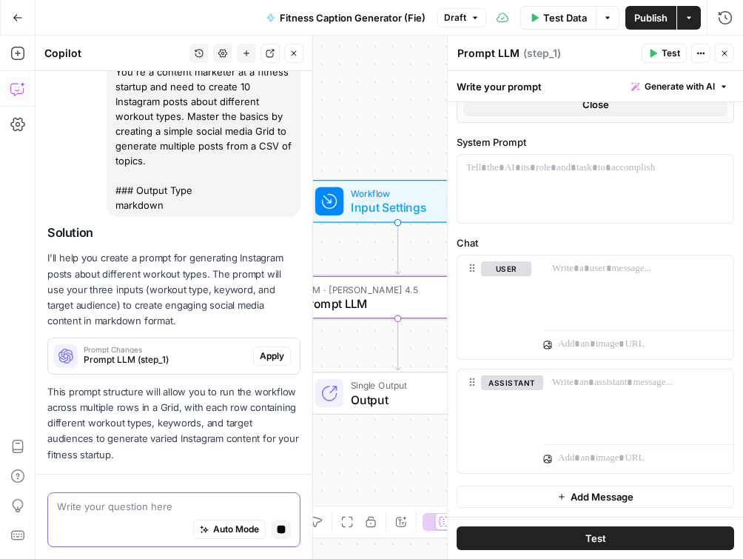
scroll to position [276, 0]
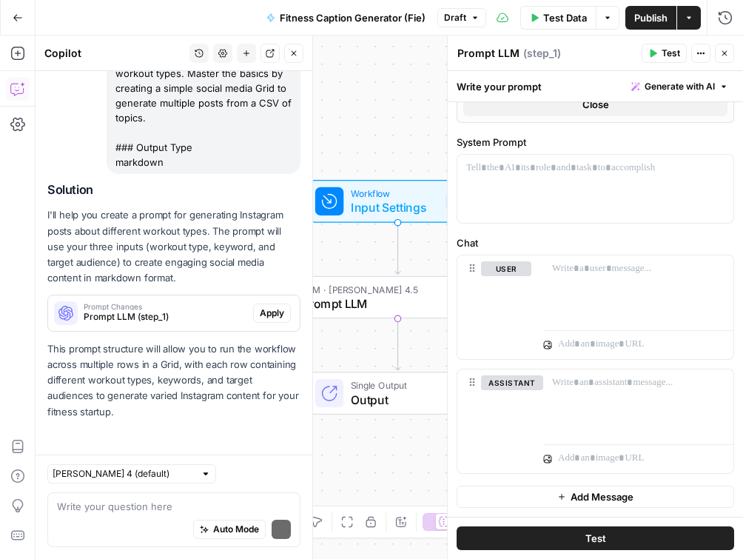
click at [267, 355] on p "This prompt structure will allow you to run the workflow across multiple rows i…" at bounding box center [173, 380] width 253 height 78
click at [267, 311] on span "Apply" at bounding box center [272, 313] width 24 height 13
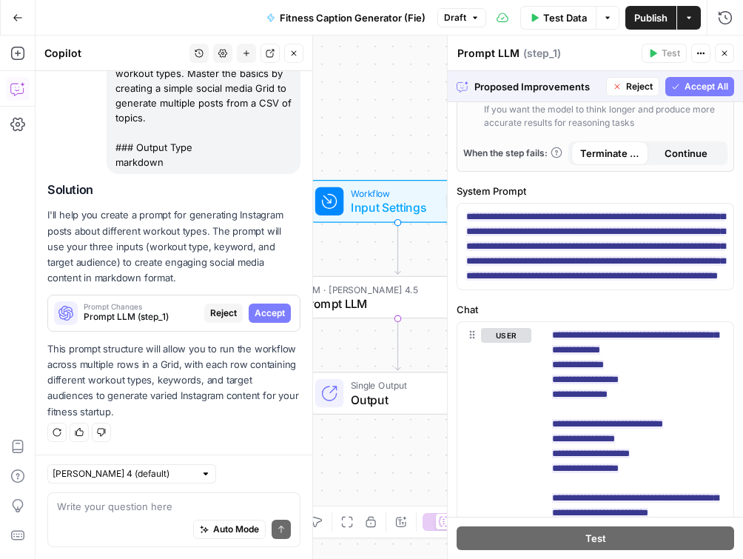
scroll to position [488, 0]
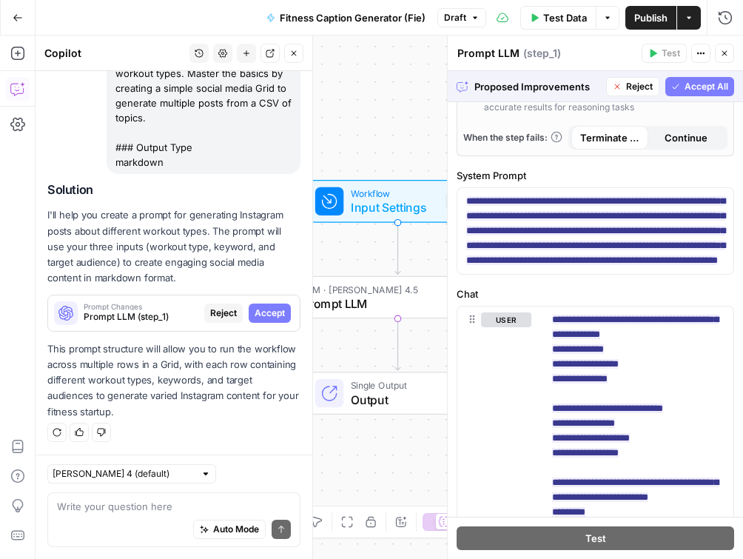
click at [700, 87] on span "Accept All" at bounding box center [707, 86] width 44 height 13
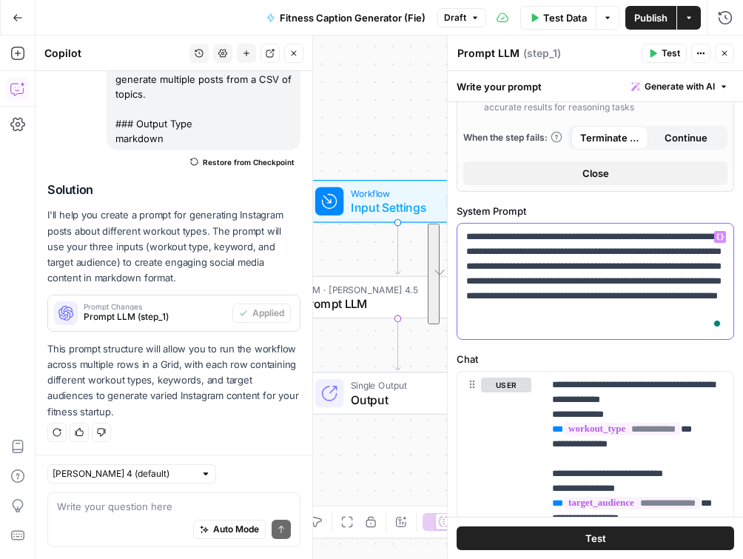
drag, startPoint x: 463, startPoint y: 235, endPoint x: 591, endPoint y: 320, distance: 153.8
click at [591, 320] on div "**********" at bounding box center [596, 281] width 276 height 115
copy p "**********"
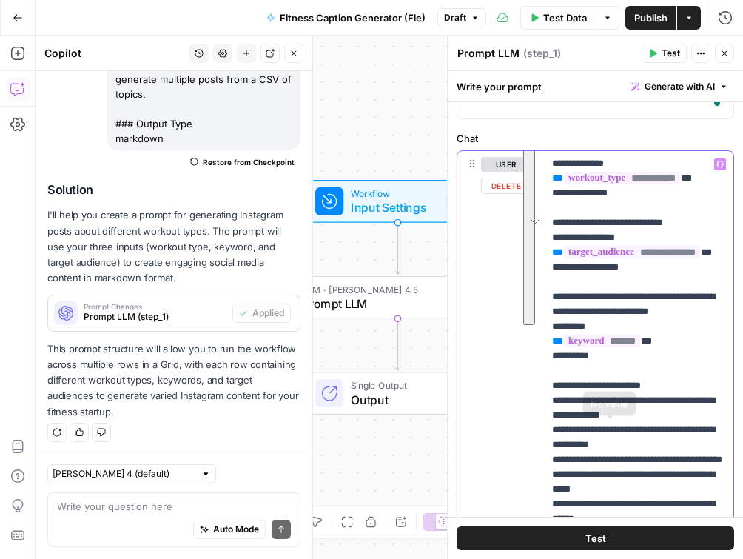
scroll to position [771, 0]
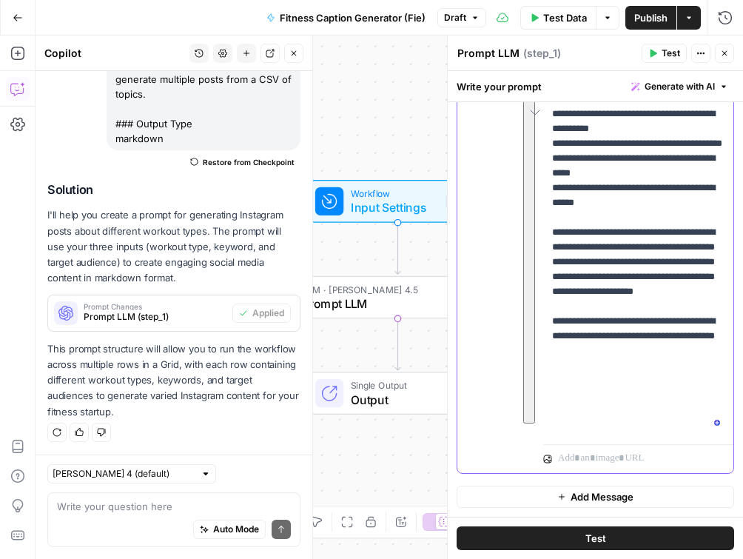
drag, startPoint x: 552, startPoint y: 385, endPoint x: 658, endPoint y: 443, distance: 121.0
click at [658, 443] on div "**********" at bounding box center [638, 154] width 190 height 638
copy p "**********"
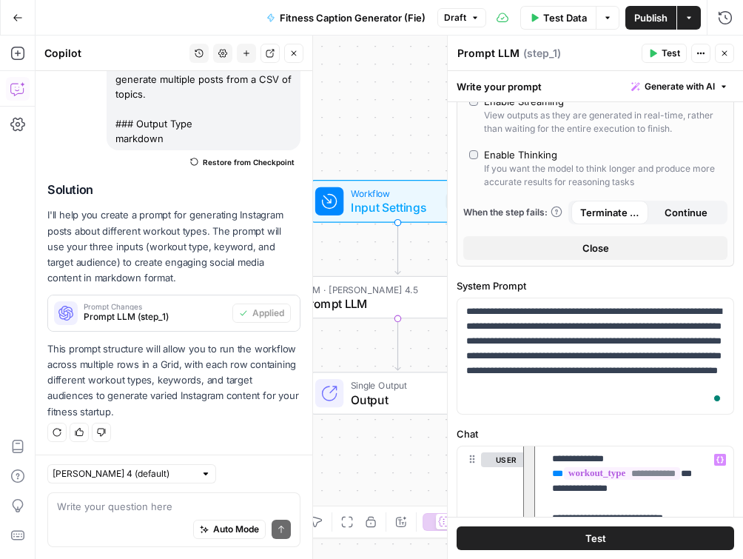
click at [355, 70] on div "Workflow Input Settings Inputs LLM · [PERSON_NAME] 4.5 Prompt LLM Step 1 Single…" at bounding box center [390, 297] width 708 height 523
click at [295, 54] on icon "button" at bounding box center [293, 53] width 9 height 9
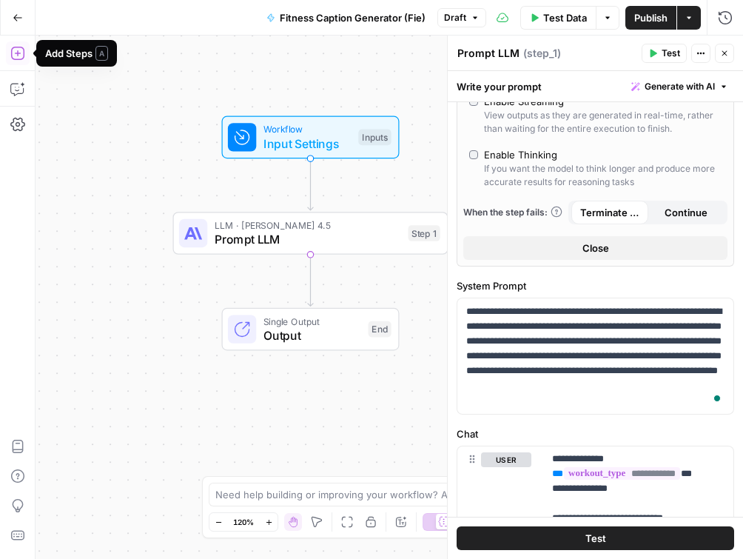
click at [12, 53] on icon "button" at bounding box center [17, 53] width 15 height 15
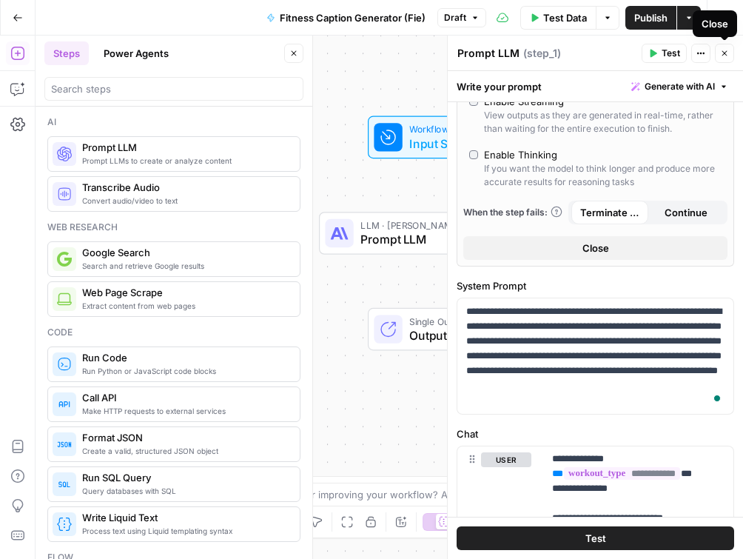
click at [727, 49] on icon "button" at bounding box center [724, 53] width 9 height 9
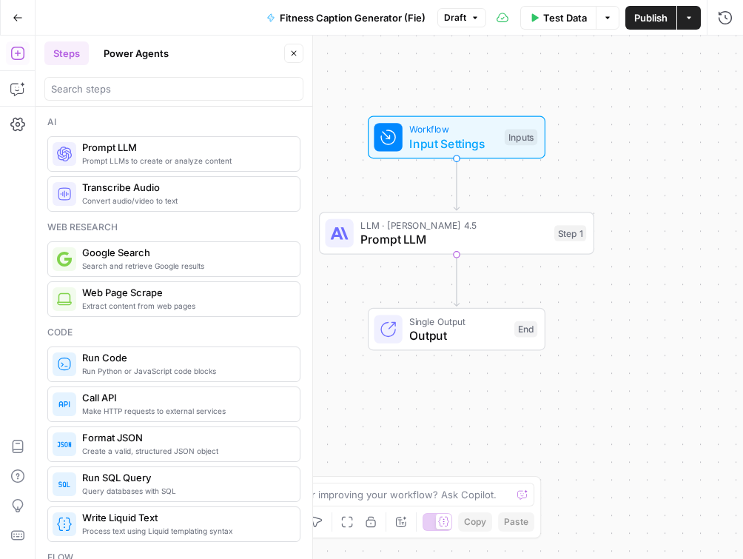
click at [465, 330] on span "Output" at bounding box center [458, 336] width 98 height 18
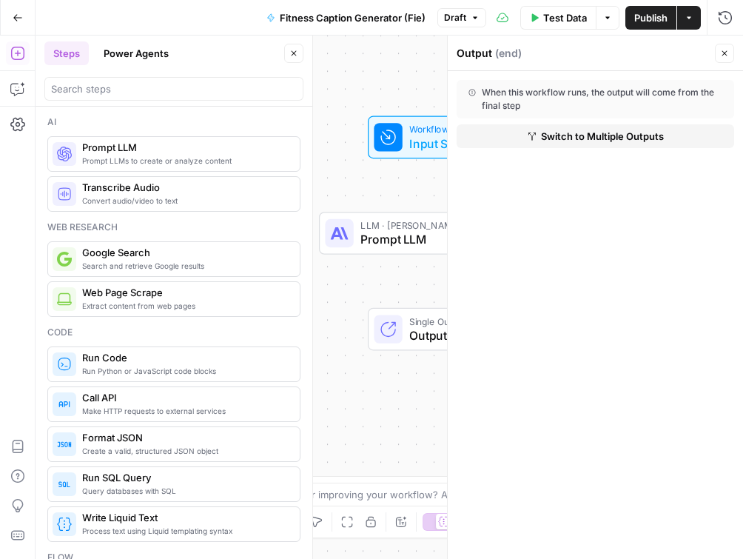
click at [557, 136] on span "Switch to Multiple Outputs" at bounding box center [602, 136] width 123 height 15
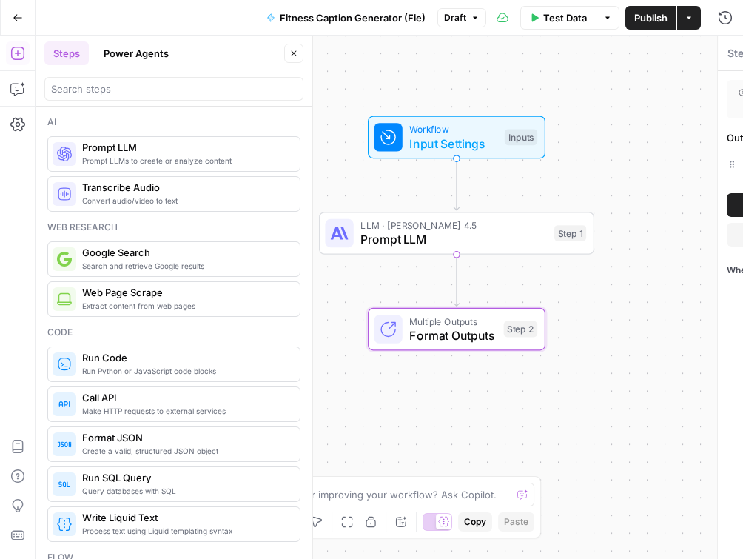
type textarea "Format Outputs"
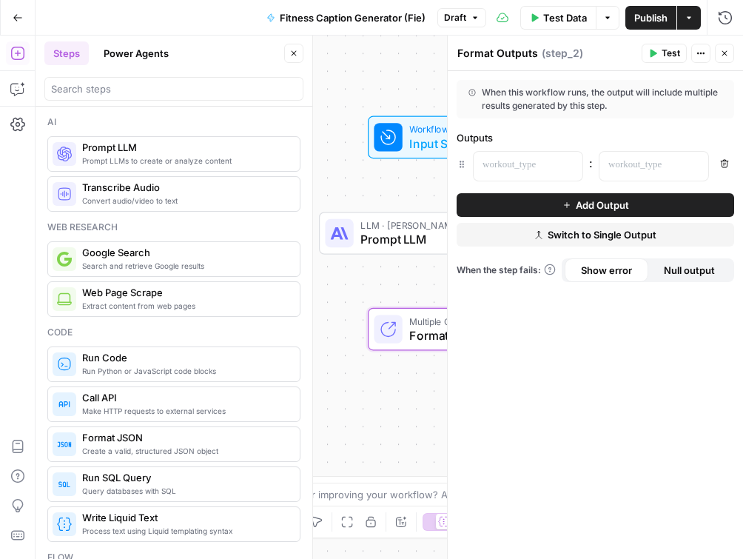
click at [513, 53] on textarea "Format Outputs" at bounding box center [498, 53] width 81 height 15
click at [161, 448] on span "Create a valid, structured JSON object" at bounding box center [185, 451] width 206 height 12
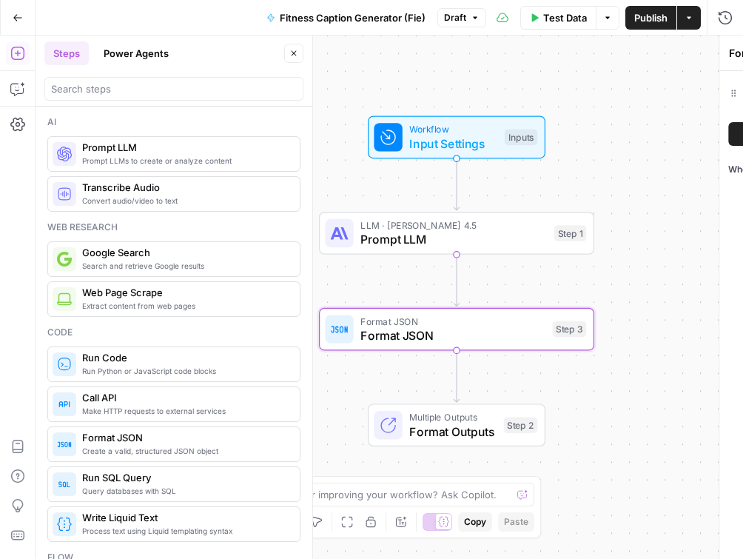
type textarea "Format JSON"
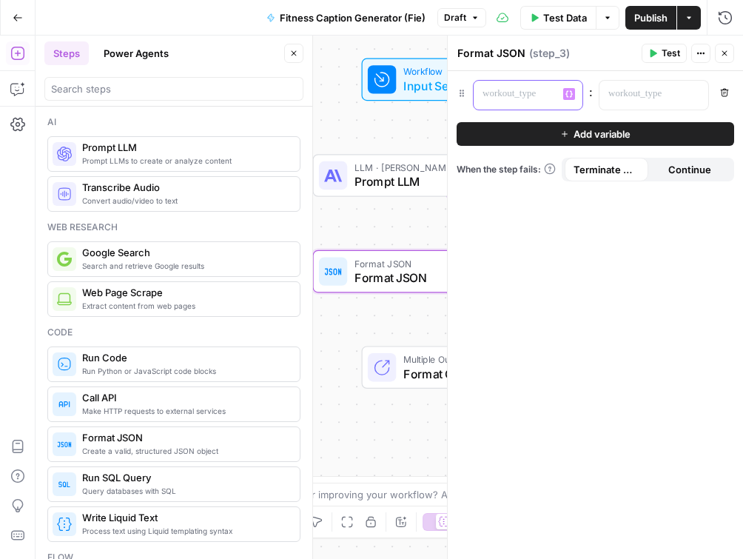
click at [509, 96] on p at bounding box center [516, 94] width 67 height 15
click at [644, 84] on div at bounding box center [642, 95] width 85 height 29
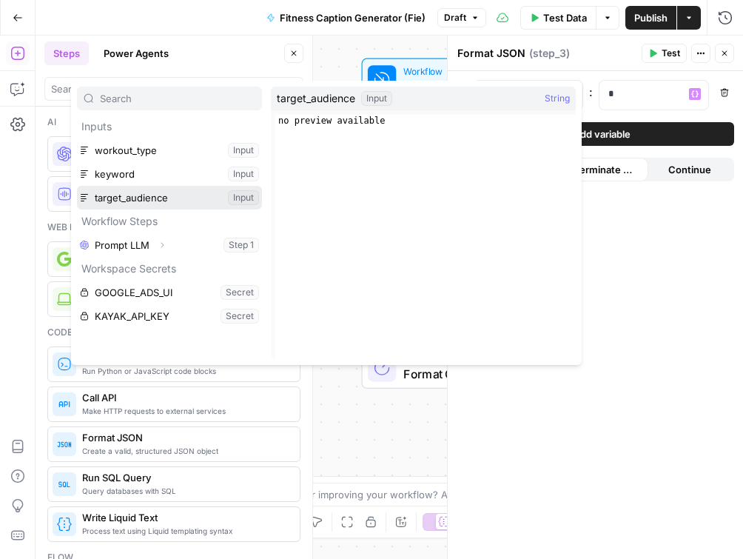
click at [153, 194] on button "Select variable target_audience" at bounding box center [169, 198] width 185 height 24
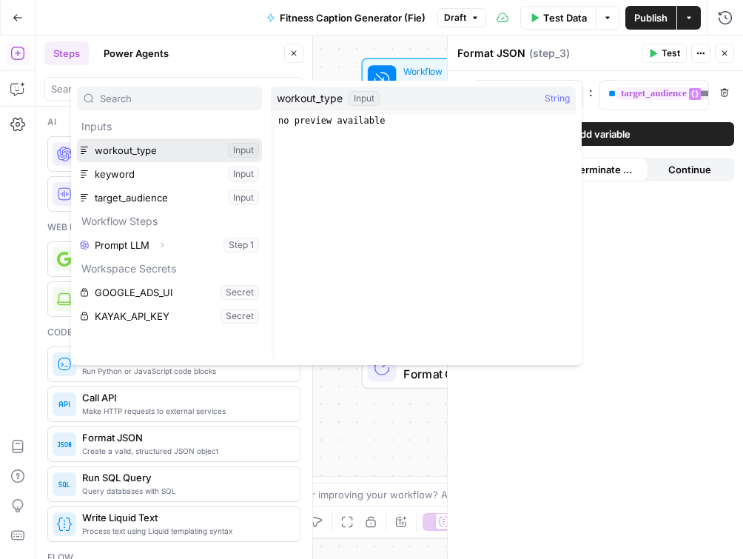
click at [138, 156] on button "Select variable workout_type" at bounding box center [169, 150] width 185 height 24
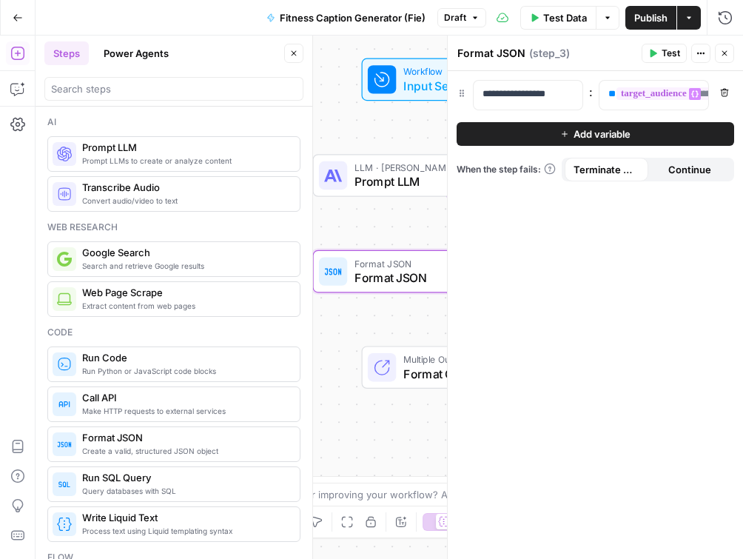
click at [597, 134] on span "Add variable" at bounding box center [602, 134] width 57 height 15
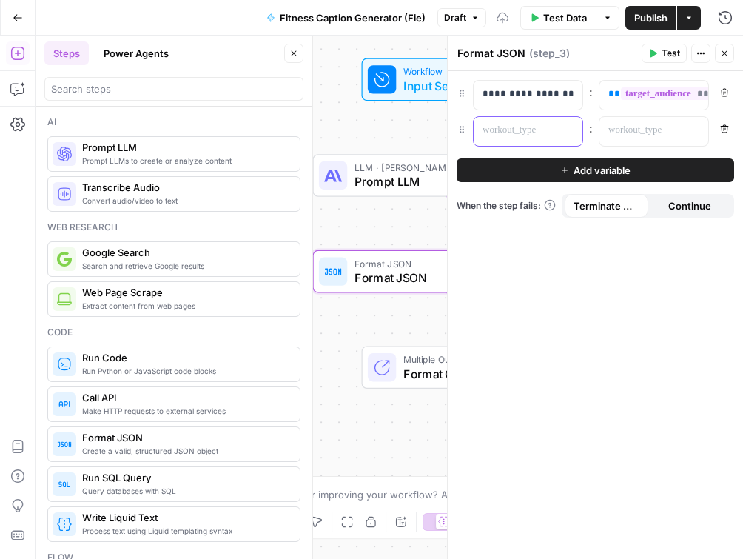
click at [498, 135] on p at bounding box center [516, 130] width 67 height 15
click at [488, 127] on p at bounding box center [516, 130] width 67 height 15
click at [615, 133] on p at bounding box center [642, 130] width 67 height 15
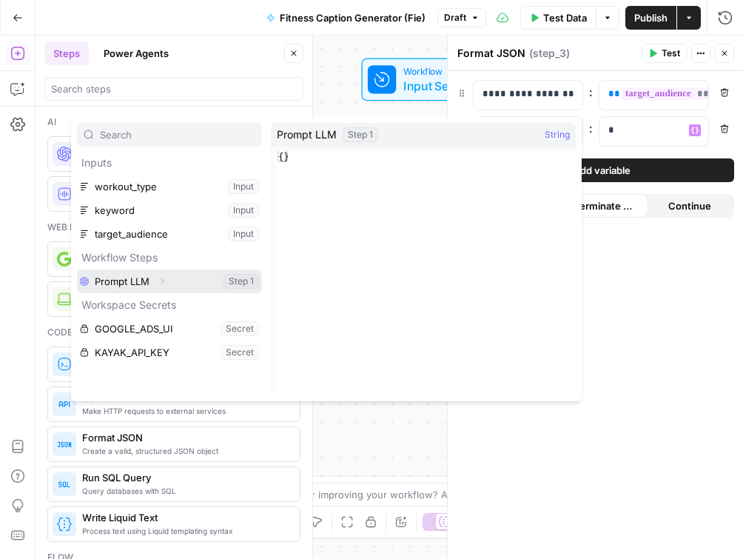
click at [147, 289] on button "Select variable Prompt LLM" at bounding box center [169, 281] width 185 height 24
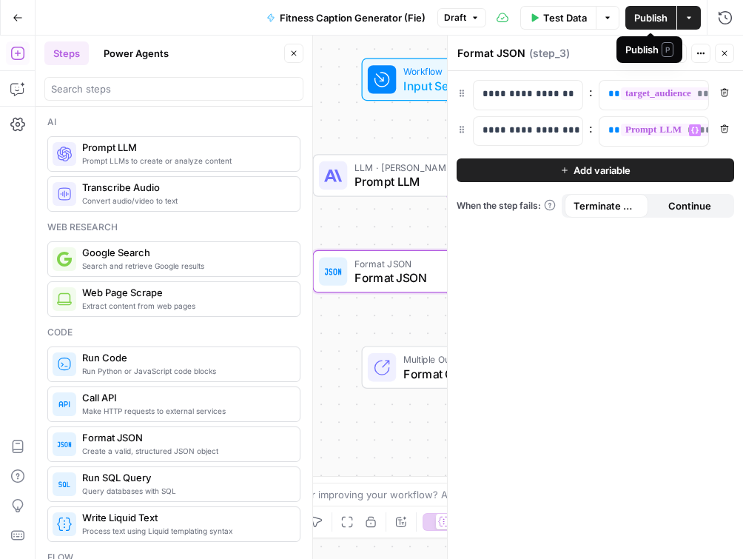
click at [648, 15] on span "Publish" at bounding box center [650, 17] width 33 height 15
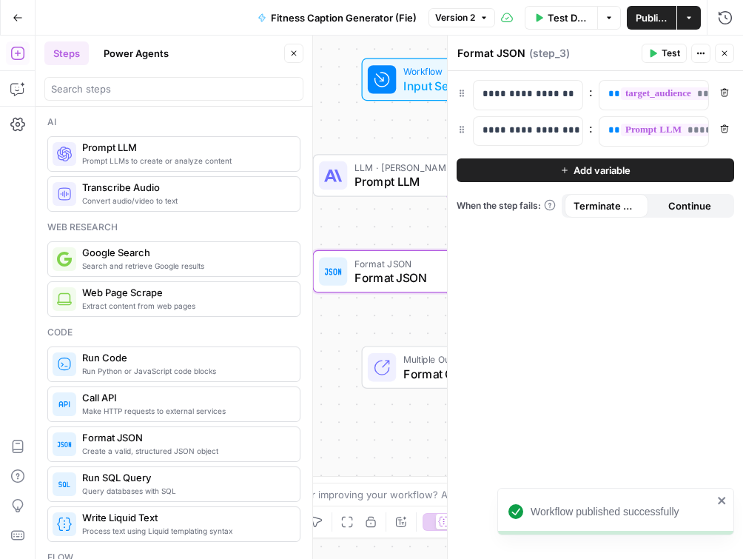
click at [424, 364] on span "Multiple Outputs" at bounding box center [447, 359] width 87 height 14
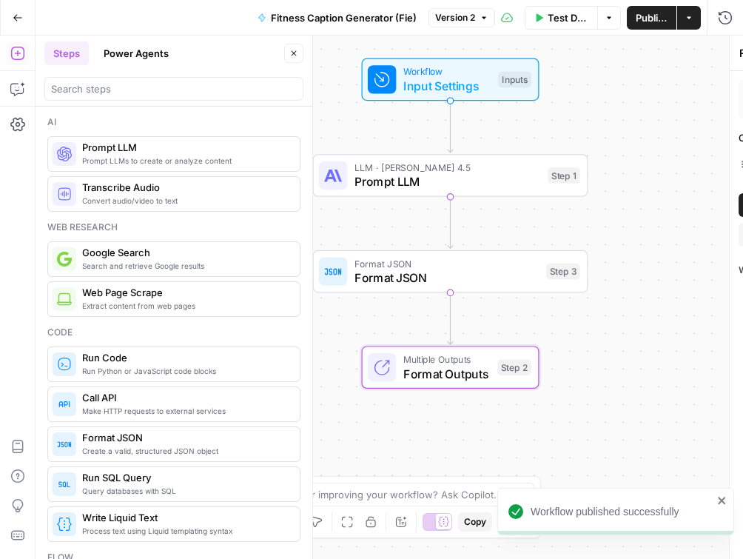
type textarea "Format Outputs"
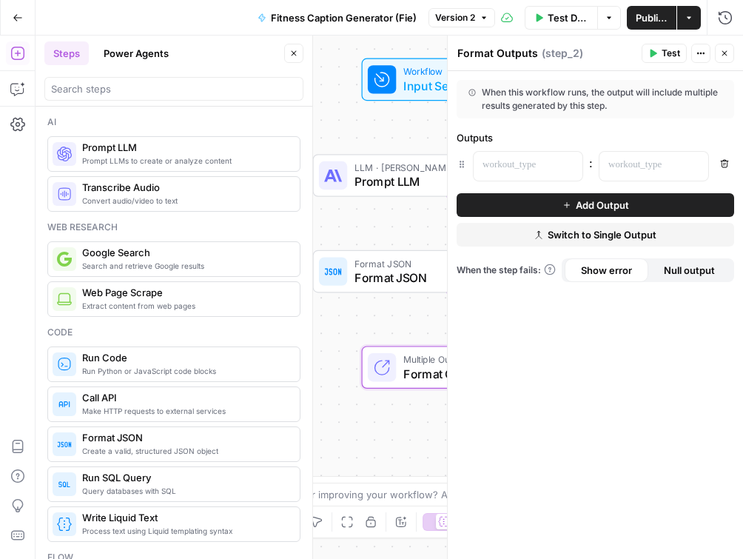
click at [730, 53] on button "Close" at bounding box center [724, 53] width 19 height 19
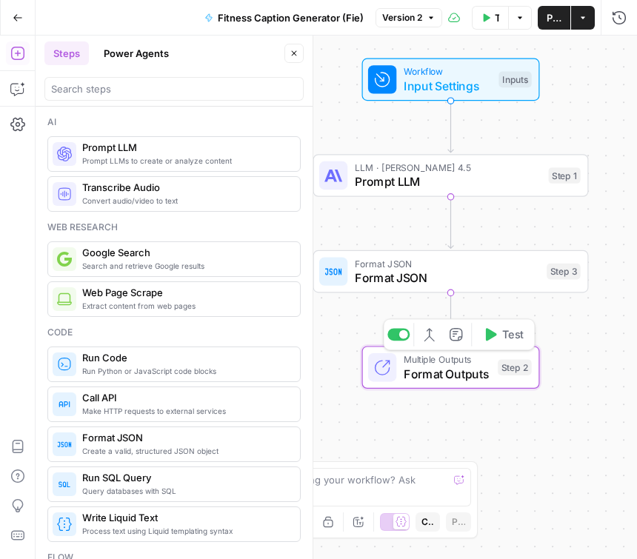
click at [466, 374] on span "Format Outputs" at bounding box center [447, 374] width 87 height 18
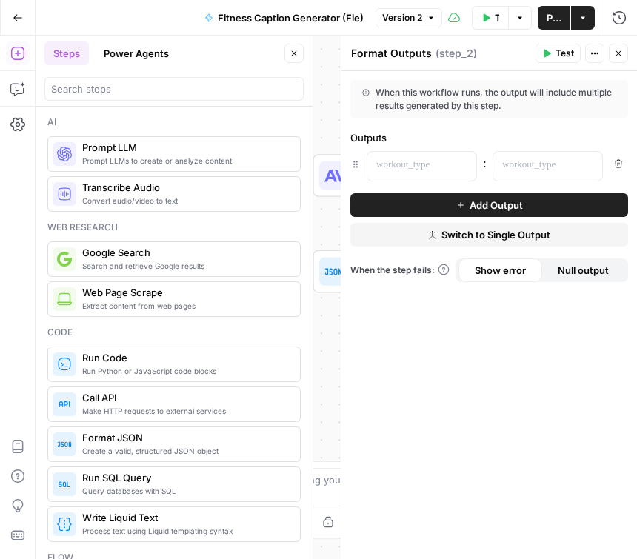
click at [404, 63] on header "Format Outputs Format Outputs ( step_2 ) Test Actions Close" at bounding box center [488, 54] width 295 height 36
click at [406, 60] on textarea "Format Outputs" at bounding box center [391, 53] width 81 height 15
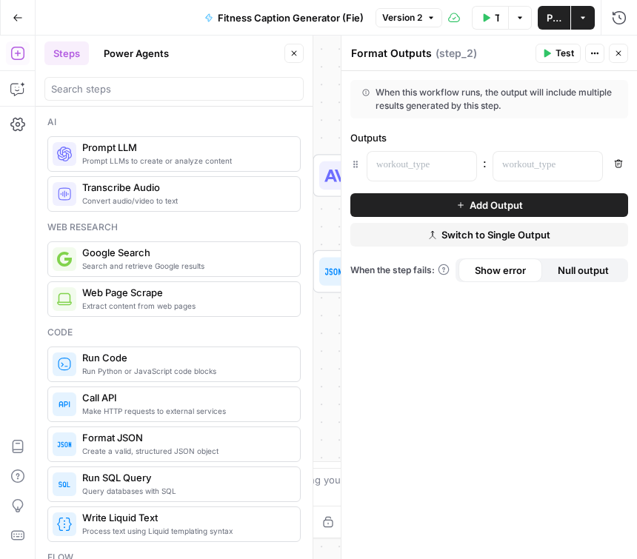
click at [388, 51] on textarea "Format Outputs" at bounding box center [391, 53] width 81 height 15
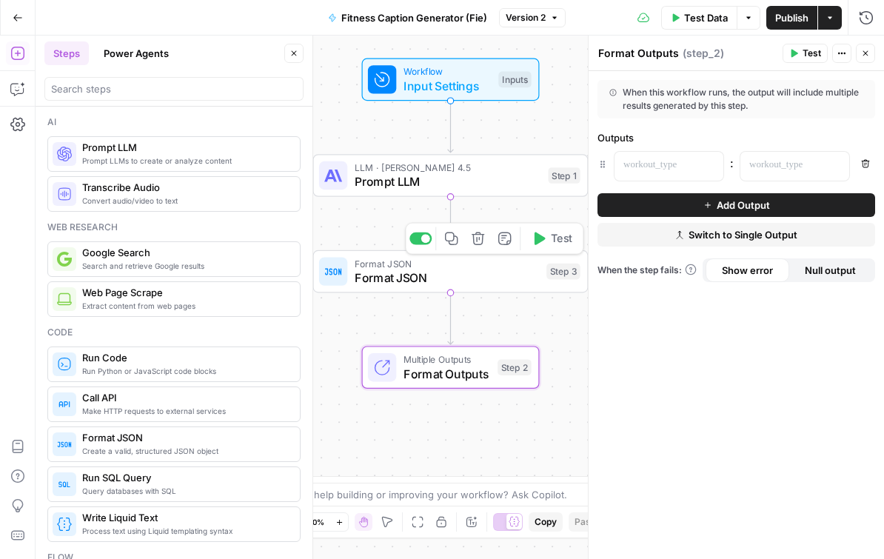
click at [458, 272] on span "Format JSON" at bounding box center [447, 278] width 185 height 18
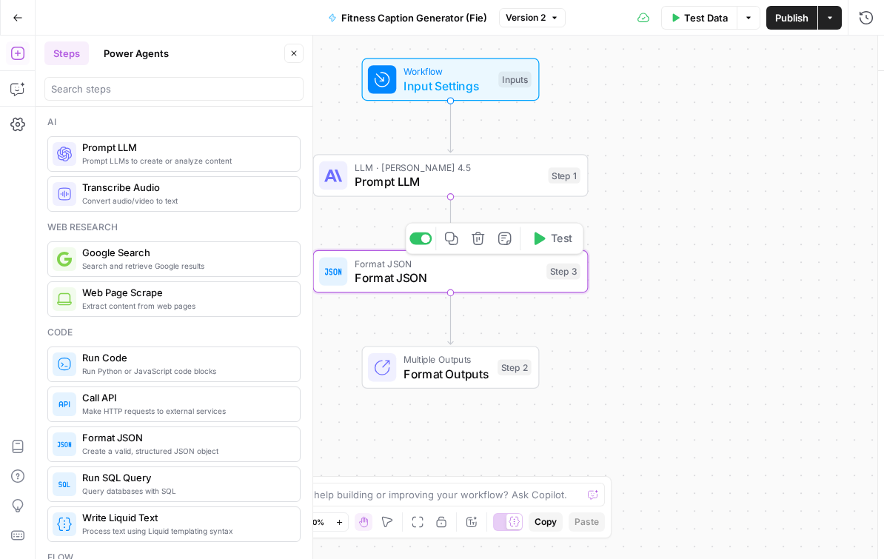
type textarea "Format JSON"
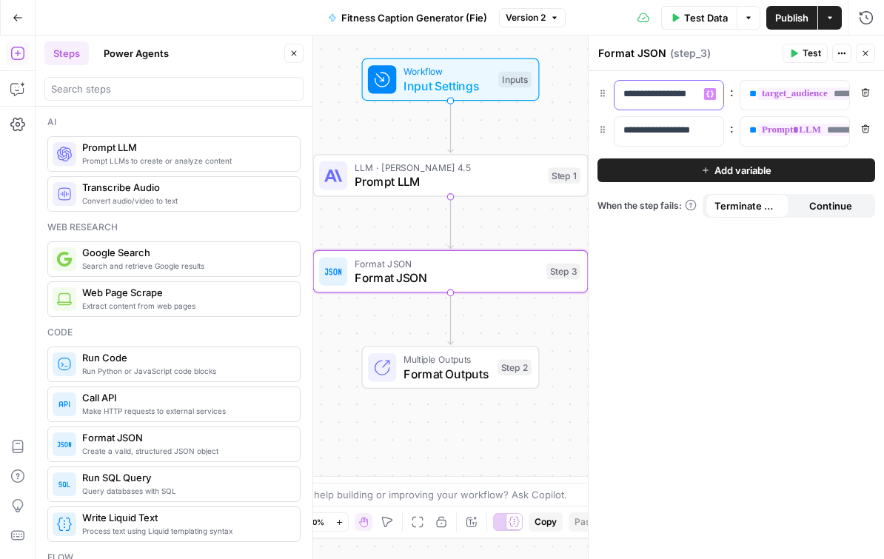
click at [692, 93] on p "**********" at bounding box center [668, 94] width 91 height 15
click at [691, 93] on p "**********" at bounding box center [656, 94] width 67 height 15
copy p "**********"
click at [439, 370] on span "Format Outputs" at bounding box center [447, 374] width 87 height 18
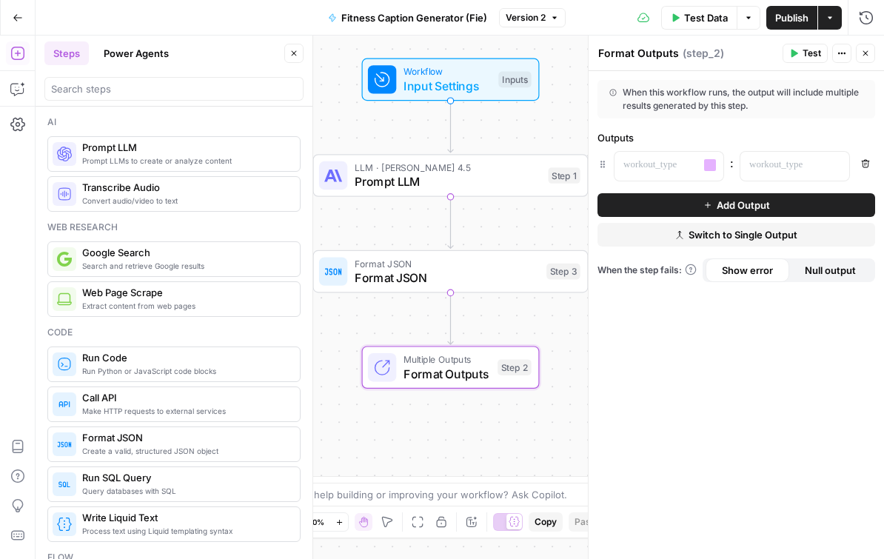
click at [651, 181] on div "“/” to reference Variables Menu" at bounding box center [669, 166] width 110 height 30
click at [652, 171] on p at bounding box center [656, 165] width 67 height 15
click at [474, 275] on span "Format JSON" at bounding box center [447, 278] width 185 height 18
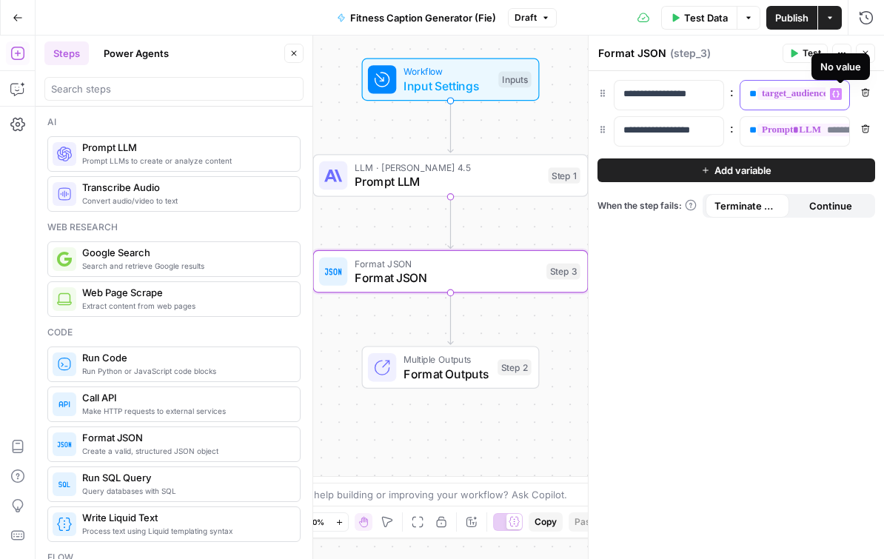
click at [783, 98] on span "**********" at bounding box center [825, 93] width 136 height 13
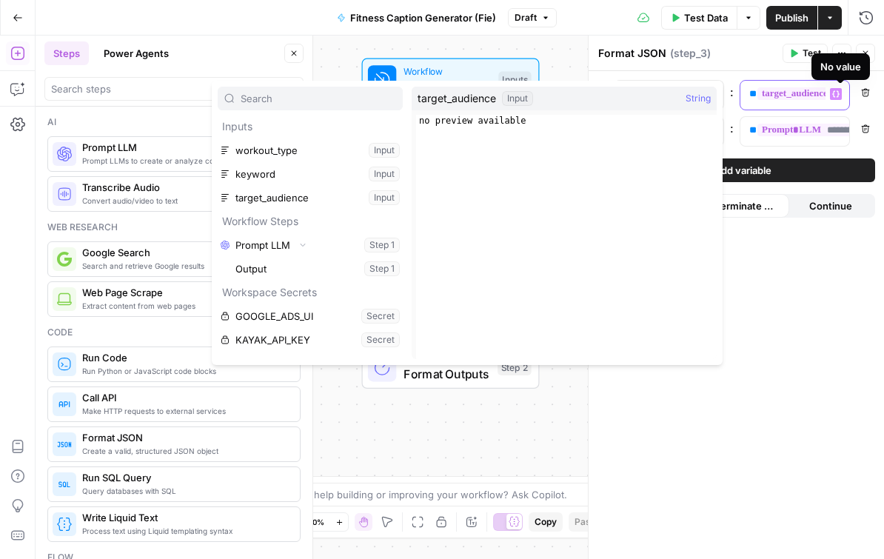
click at [767, 93] on span "**********" at bounding box center [825, 93] width 136 height 13
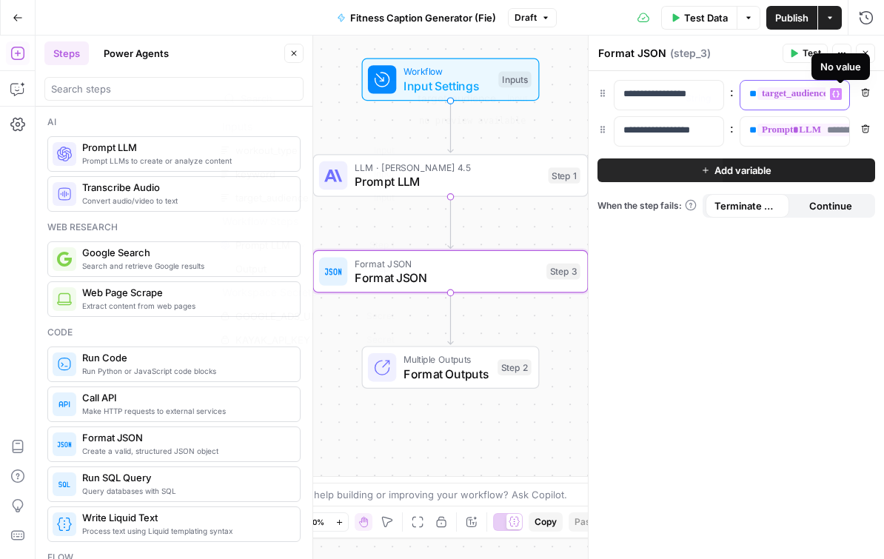
click at [767, 93] on span "**********" at bounding box center [825, 93] width 136 height 13
click at [757, 93] on span "**********" at bounding box center [825, 93] width 136 height 13
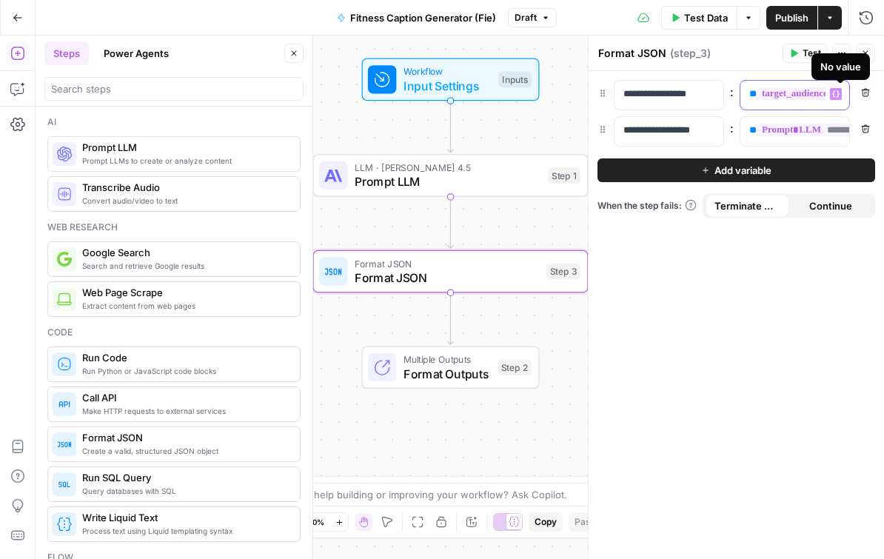
click at [757, 93] on span "**********" at bounding box center [825, 93] width 136 height 13
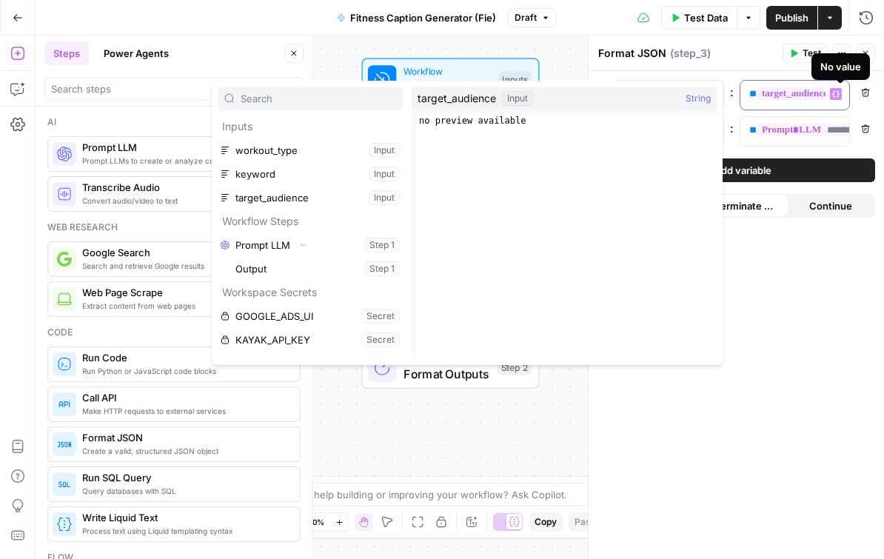
click at [757, 93] on span "**********" at bounding box center [825, 93] width 136 height 13
click at [763, 93] on span "**********" at bounding box center [825, 93] width 136 height 13
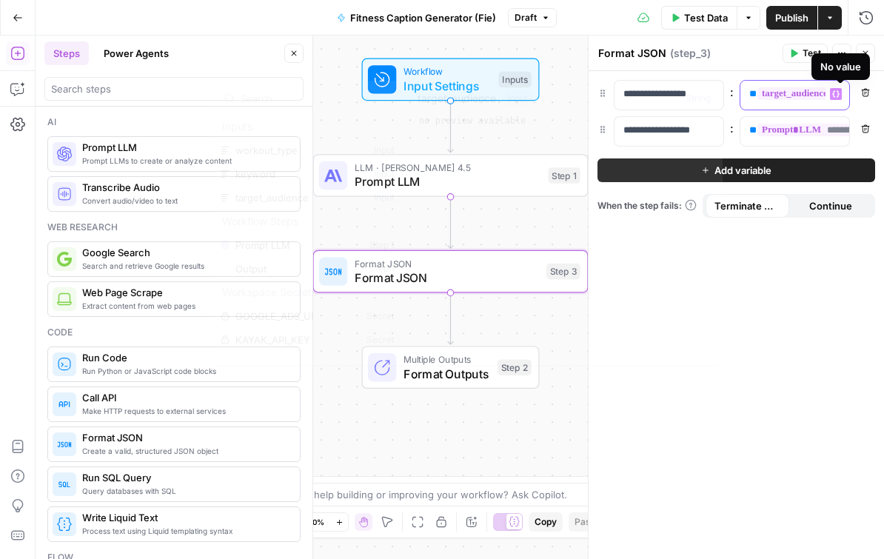
click at [763, 93] on span "**********" at bounding box center [825, 93] width 136 height 13
click at [803, 93] on span "**********" at bounding box center [825, 93] width 136 height 13
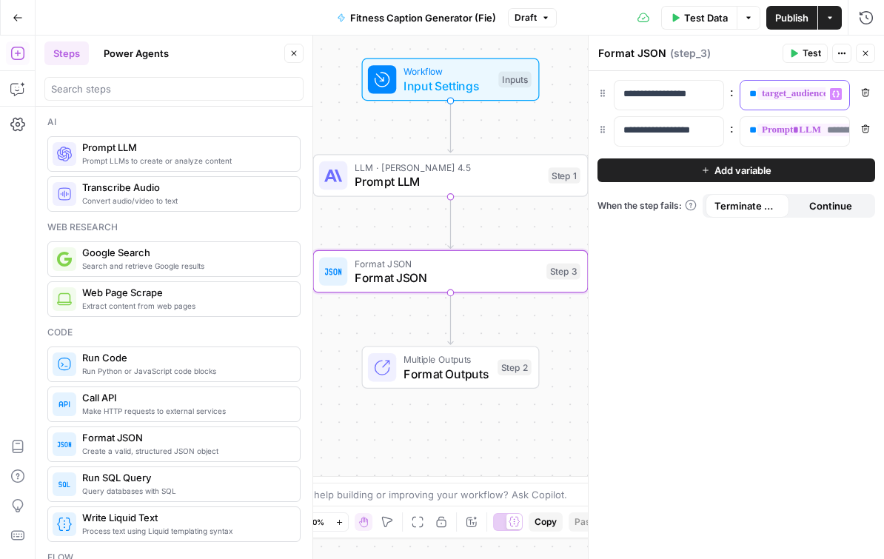
click at [745, 90] on div "**********" at bounding box center [782, 95] width 85 height 29
drag, startPoint x: 745, startPoint y: 90, endPoint x: 835, endPoint y: 110, distance: 92.4
click at [835, 110] on div "**********" at bounding box center [795, 95] width 110 height 30
copy p "**********"
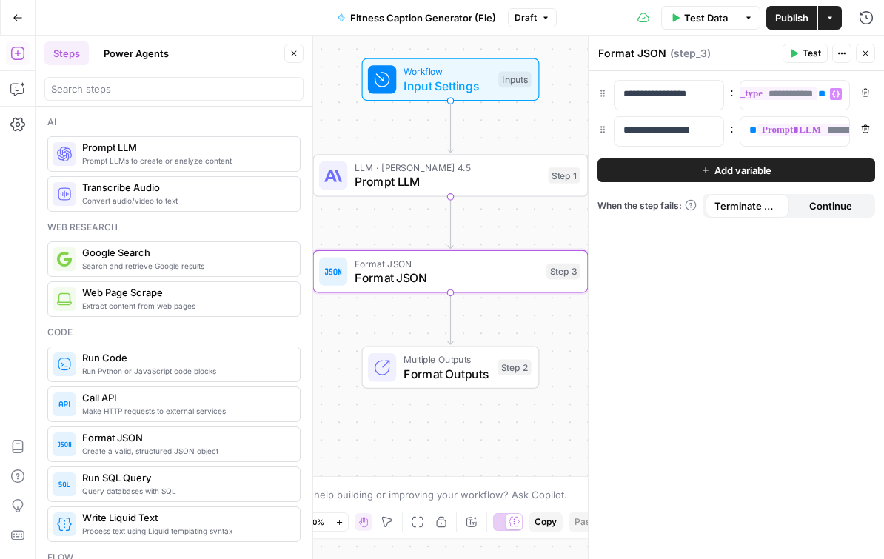
scroll to position [0, 241]
click at [445, 360] on span "Multiple Outputs" at bounding box center [447, 359] width 87 height 14
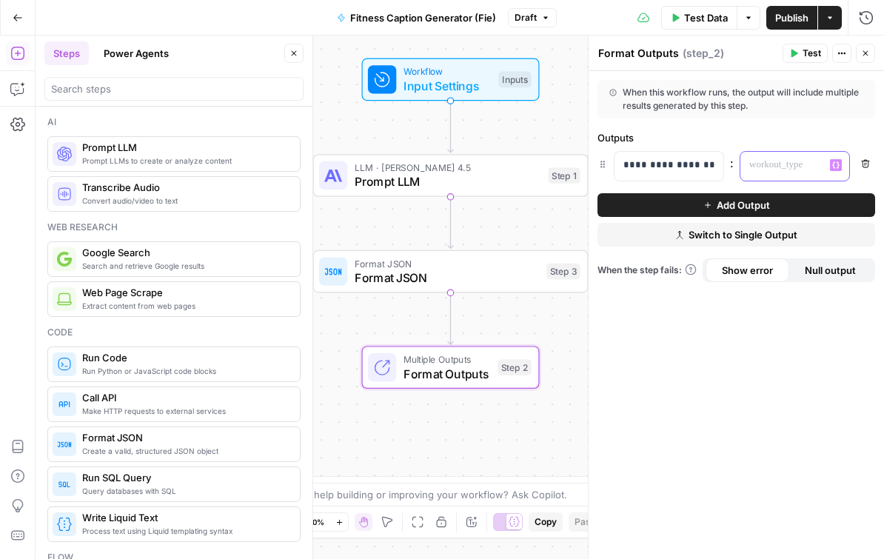
click at [786, 161] on p at bounding box center [782, 165] width 67 height 15
click at [743, 205] on span "Add Output" at bounding box center [743, 205] width 53 height 15
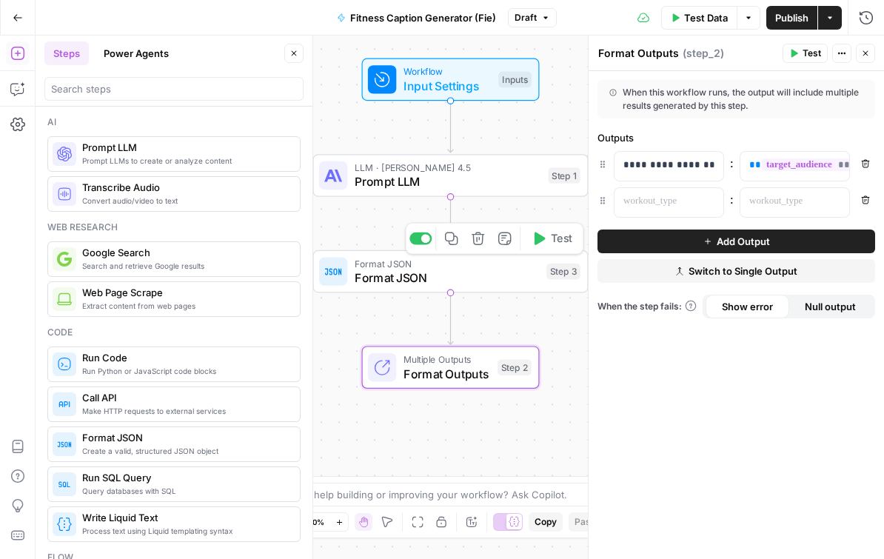
click at [472, 280] on span "Format JSON" at bounding box center [447, 278] width 185 height 18
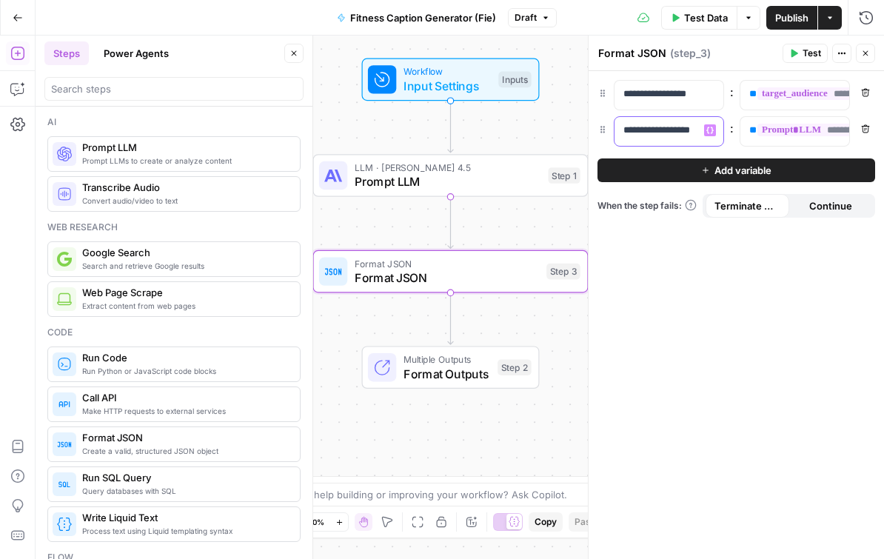
click at [657, 127] on p "**********" at bounding box center [656, 130] width 67 height 15
copy p "**********"
click at [474, 376] on span "Format Outputs" at bounding box center [447, 374] width 87 height 18
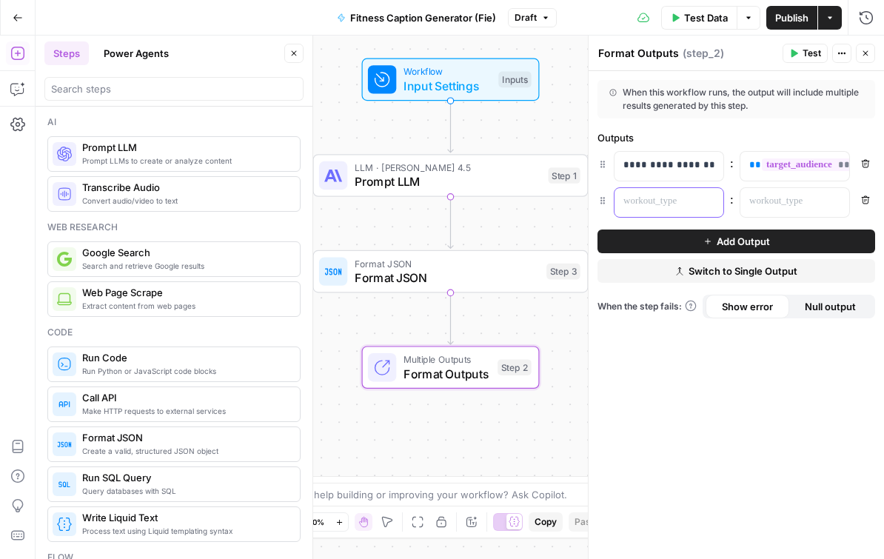
click at [667, 207] on p at bounding box center [656, 201] width 67 height 15
click at [472, 275] on span "Format JSON" at bounding box center [447, 278] width 185 height 18
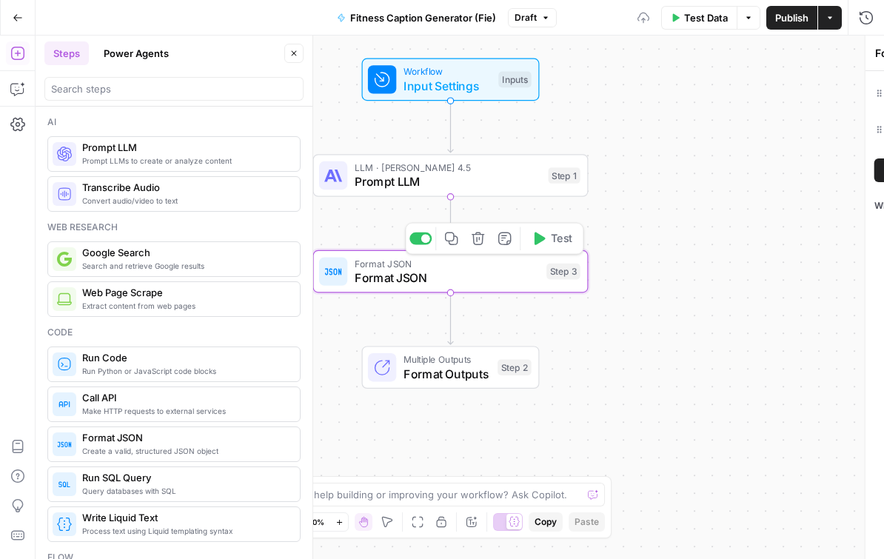
type textarea "Format JSON"
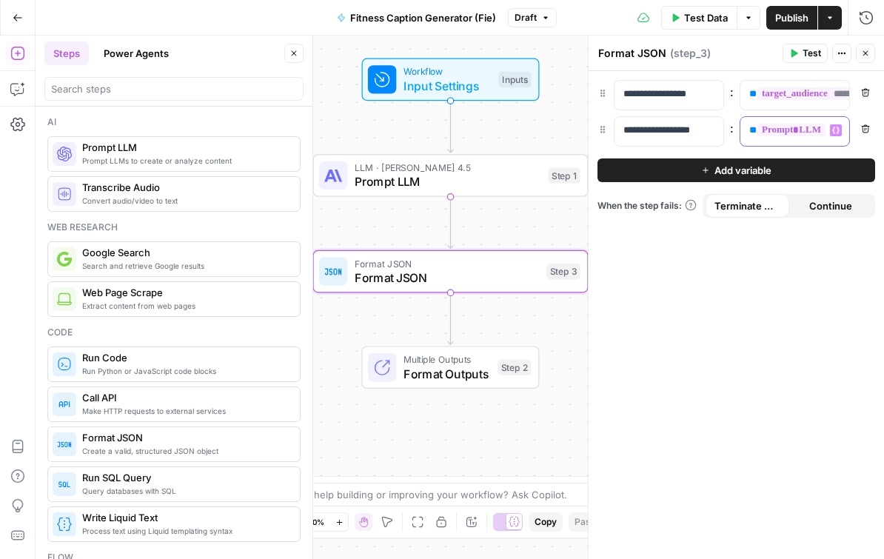
click at [748, 127] on div "**********" at bounding box center [782, 131] width 85 height 29
drag, startPoint x: 748, startPoint y: 127, endPoint x: 843, endPoint y: 146, distance: 96.7
click at [843, 146] on div "**********" at bounding box center [736, 315] width 295 height 488
copy p "**********"
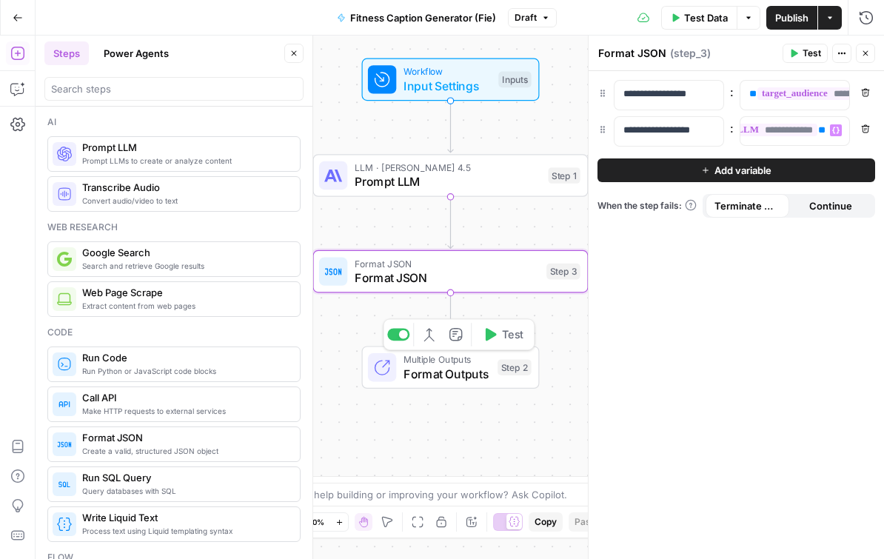
scroll to position [0, 50]
click at [472, 378] on span "Format Outputs" at bounding box center [447, 374] width 87 height 18
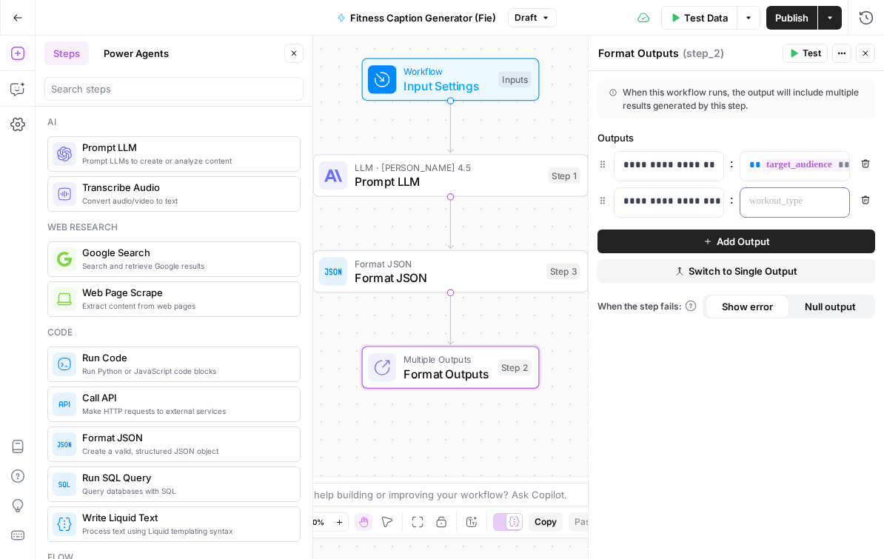
click at [785, 197] on p at bounding box center [782, 201] width 67 height 15
click at [490, 278] on span "Format JSON" at bounding box center [447, 278] width 185 height 18
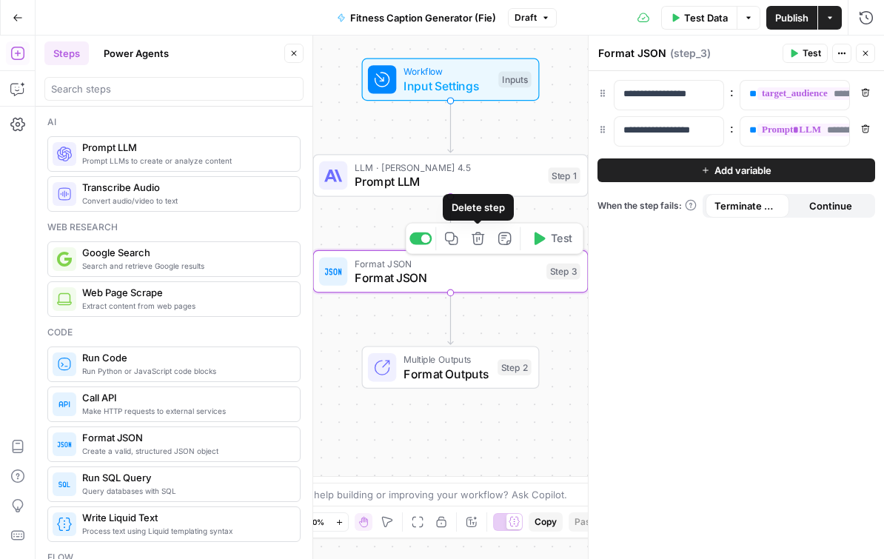
click at [477, 240] on icon "button" at bounding box center [478, 239] width 14 height 14
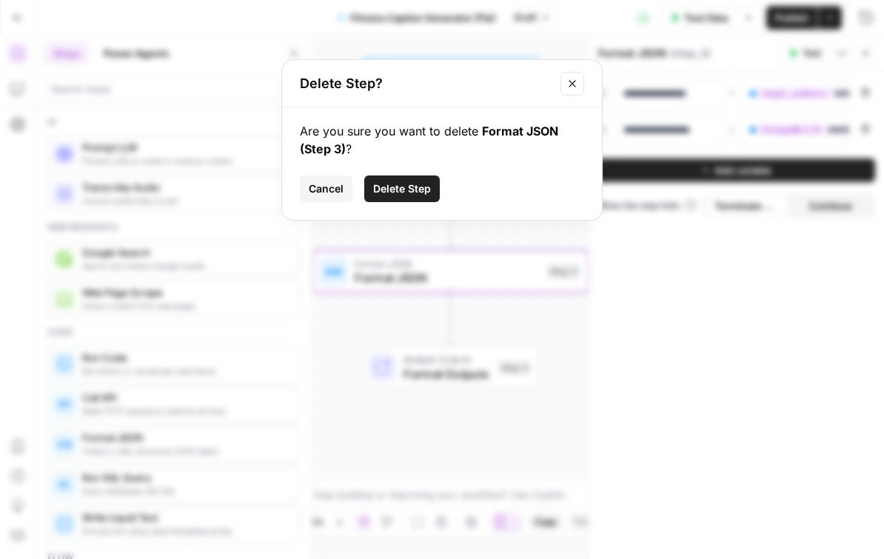
click at [389, 189] on span "Delete Step" at bounding box center [402, 188] width 58 height 15
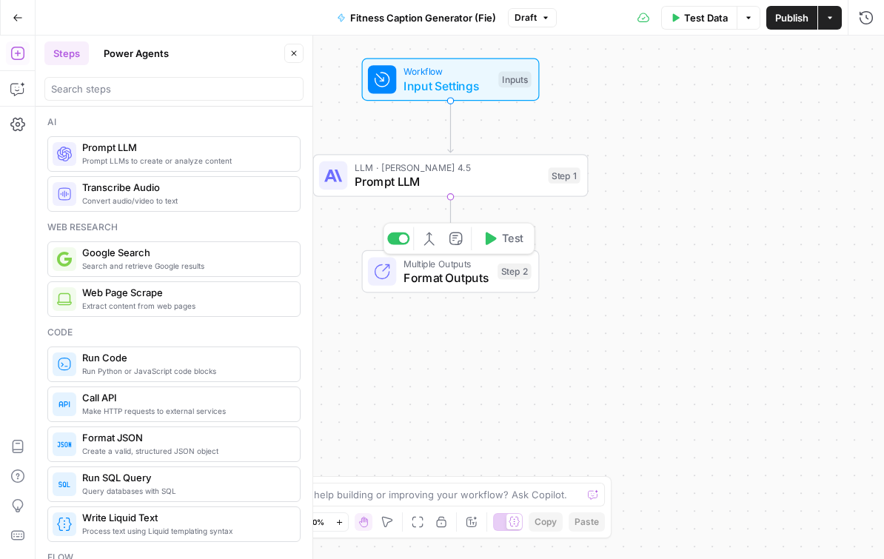
click at [452, 267] on span "Multiple Outputs" at bounding box center [447, 263] width 87 height 14
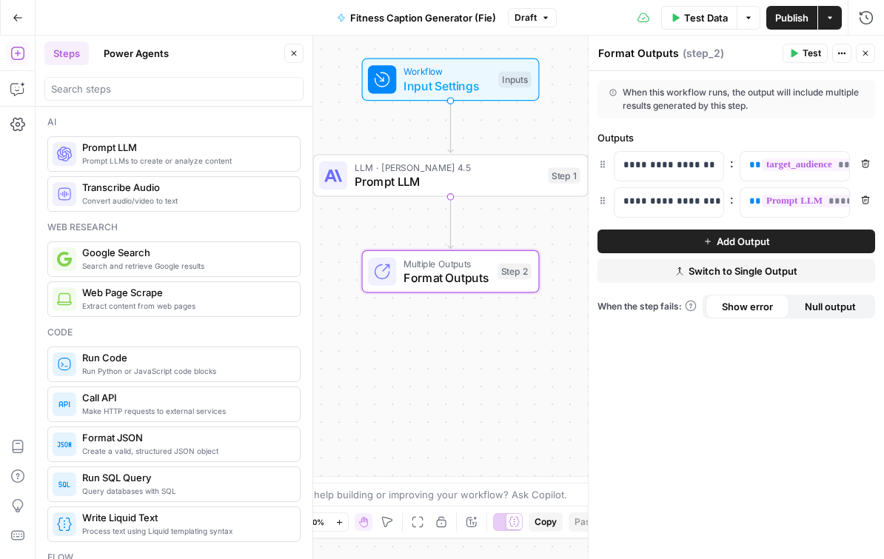
click at [548, 396] on div "Workflow Input Settings Inputs LLM · [PERSON_NAME] 4.5 Prompt LLM Step 1 Multip…" at bounding box center [460, 297] width 848 height 523
click at [778, 17] on span "Publish" at bounding box center [791, 17] width 33 height 15
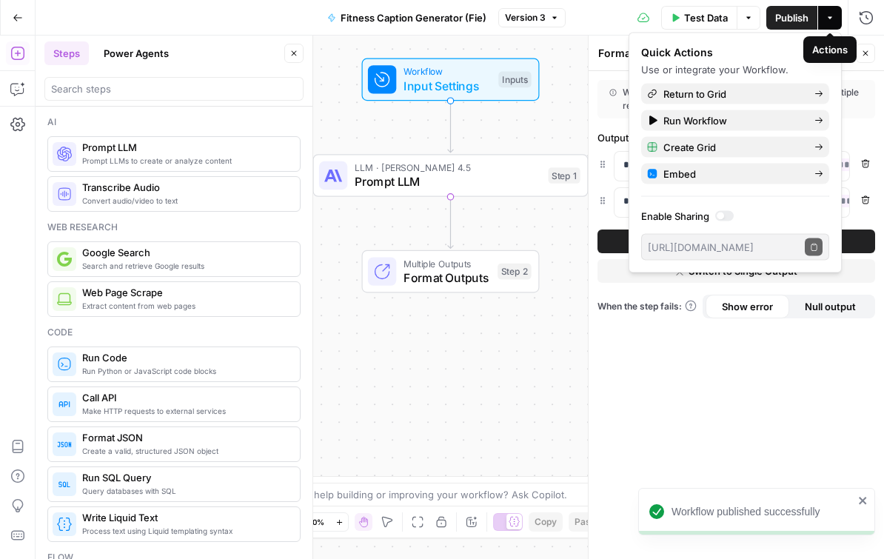
click at [830, 21] on icon "button" at bounding box center [830, 17] width 9 height 9
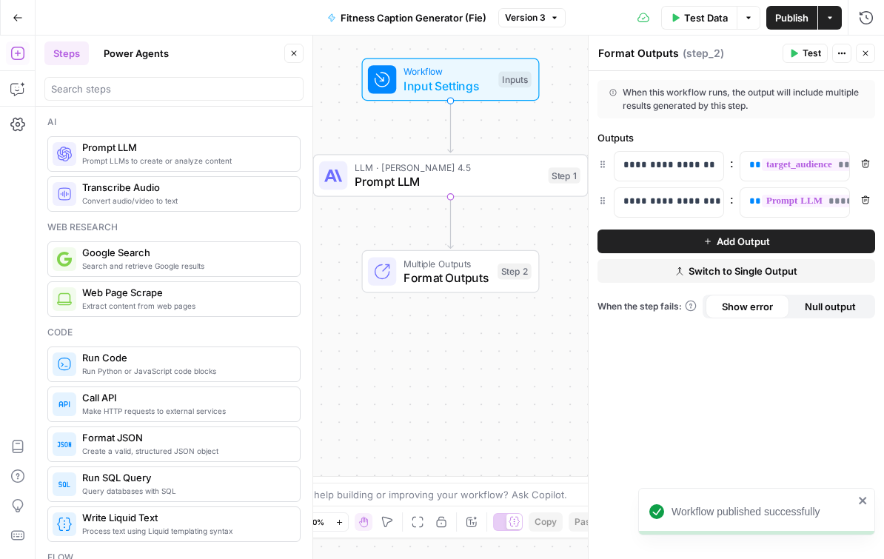
click at [831, 22] on button "Actions" at bounding box center [830, 18] width 24 height 24
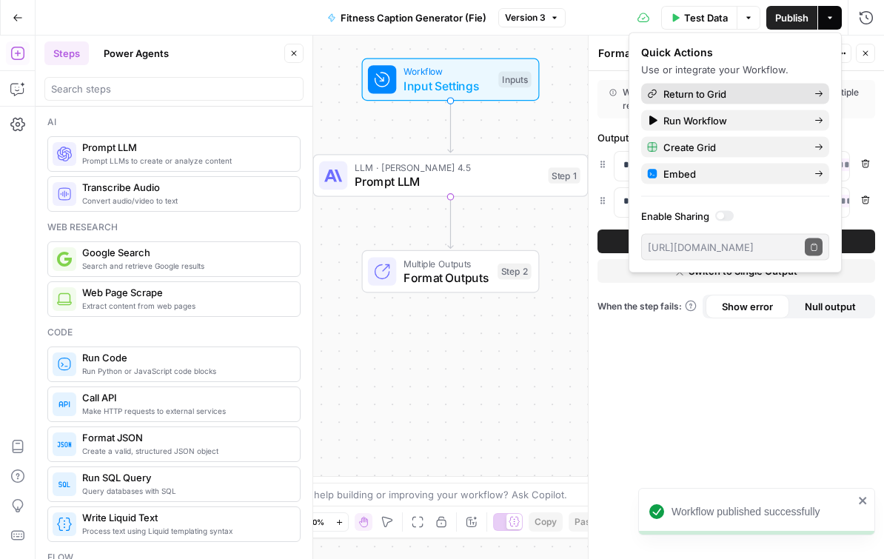
click at [709, 97] on span "Return to Grid" at bounding box center [732, 94] width 139 height 15
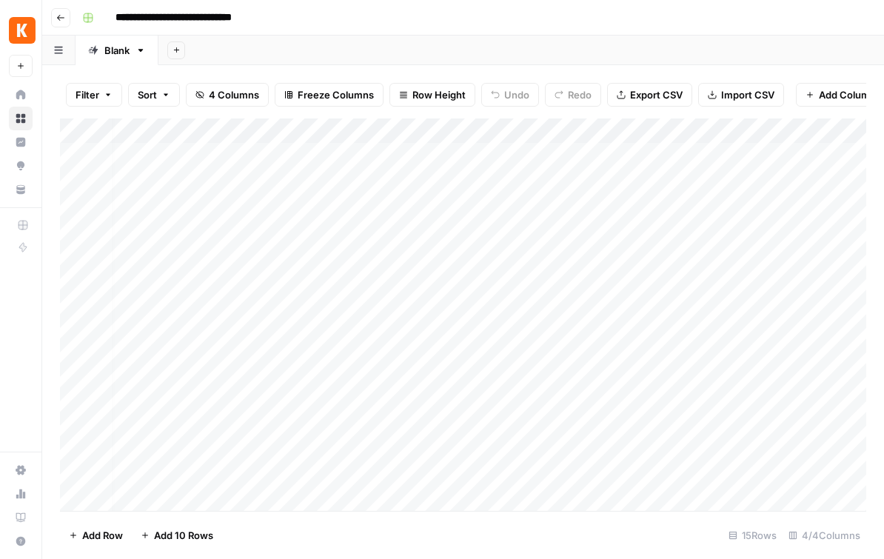
scroll to position [0, 182]
click at [677, 154] on div "Add Column" at bounding box center [463, 314] width 806 height 392
click at [731, 151] on div "Add Column" at bounding box center [463, 314] width 806 height 392
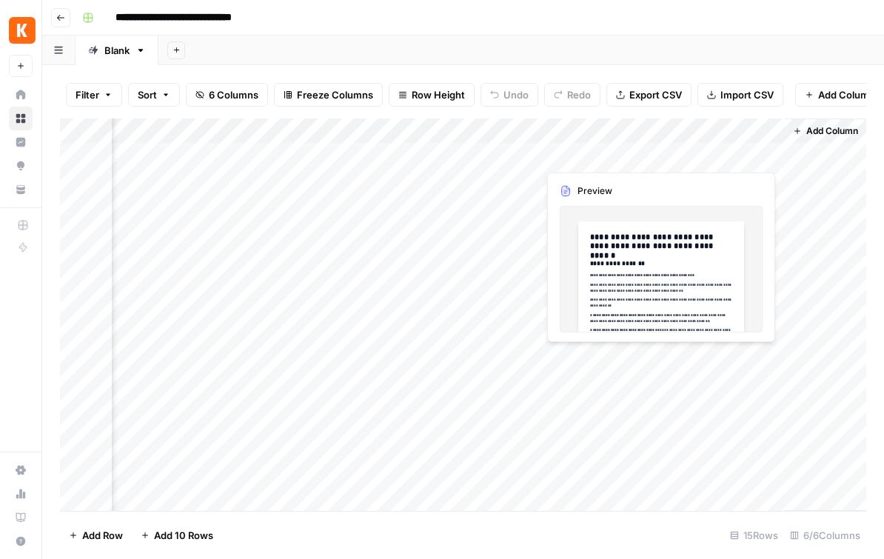
click at [714, 156] on div "Add Column" at bounding box center [463, 314] width 806 height 392
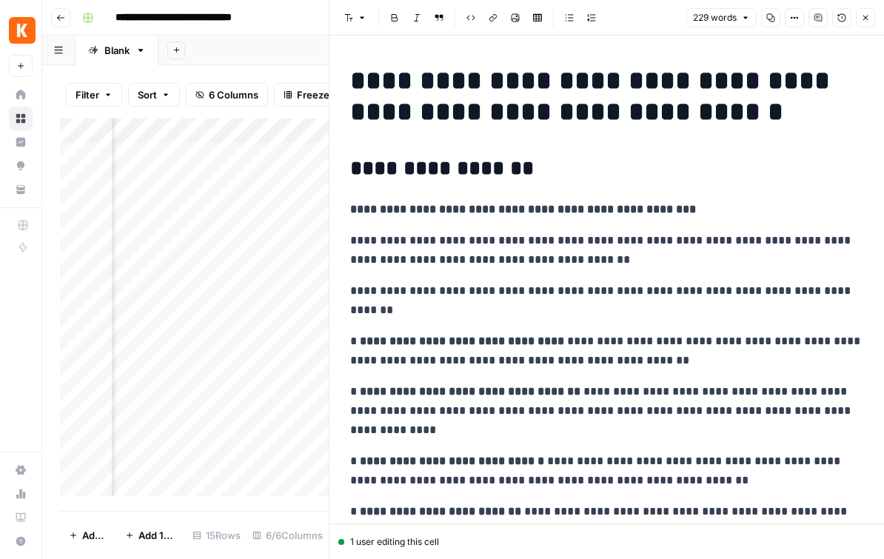
click at [299, 75] on div "Filter Sort 6 Columns Freeze Columns Row Height Undo Redo Export CSV Import CSV…" at bounding box center [194, 94] width 269 height 47
click at [870, 10] on button "Close" at bounding box center [865, 17] width 19 height 19
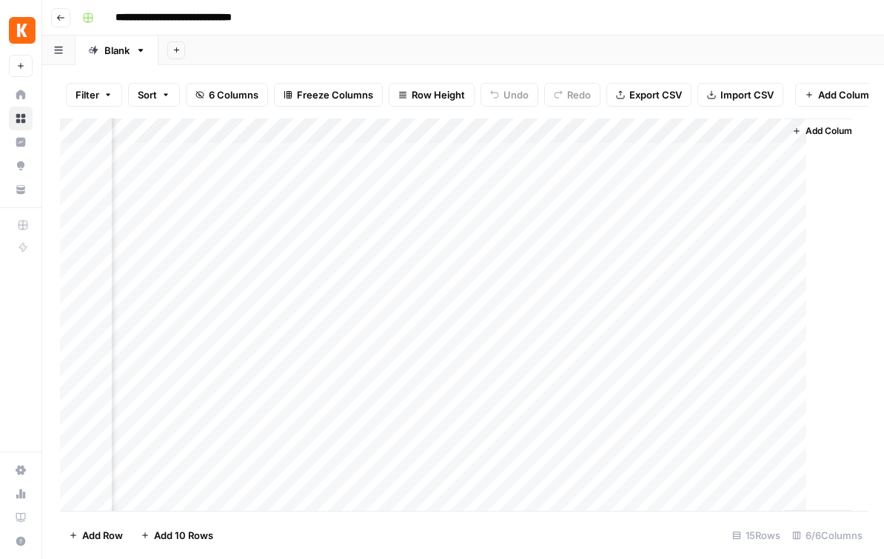
scroll to position [0, 431]
click at [569, 153] on div "Add Column" at bounding box center [463, 314] width 806 height 392
click at [646, 143] on div "Add Column" at bounding box center [463, 314] width 806 height 392
click at [602, 193] on div "Add Column" at bounding box center [463, 314] width 806 height 392
click at [426, 182] on div "Add Column" at bounding box center [463, 314] width 806 height 392
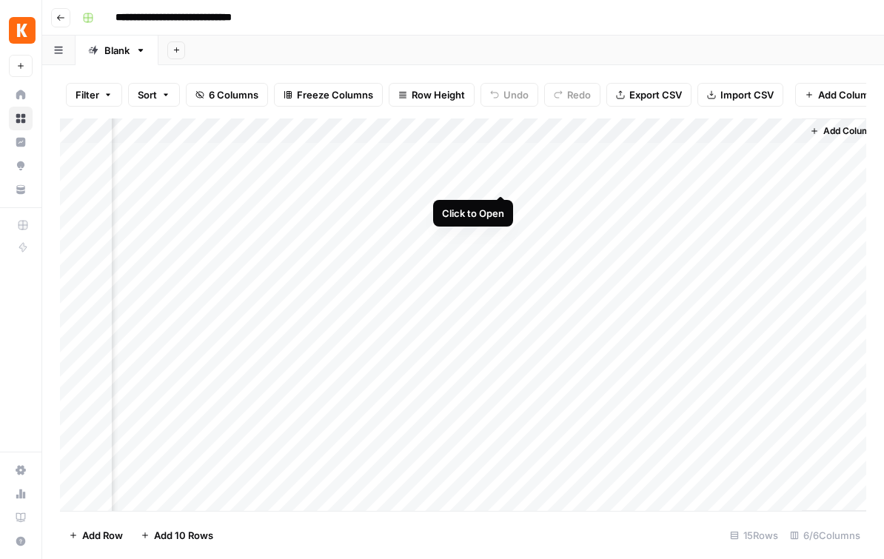
click at [503, 177] on div "Add Column" at bounding box center [463, 314] width 806 height 392
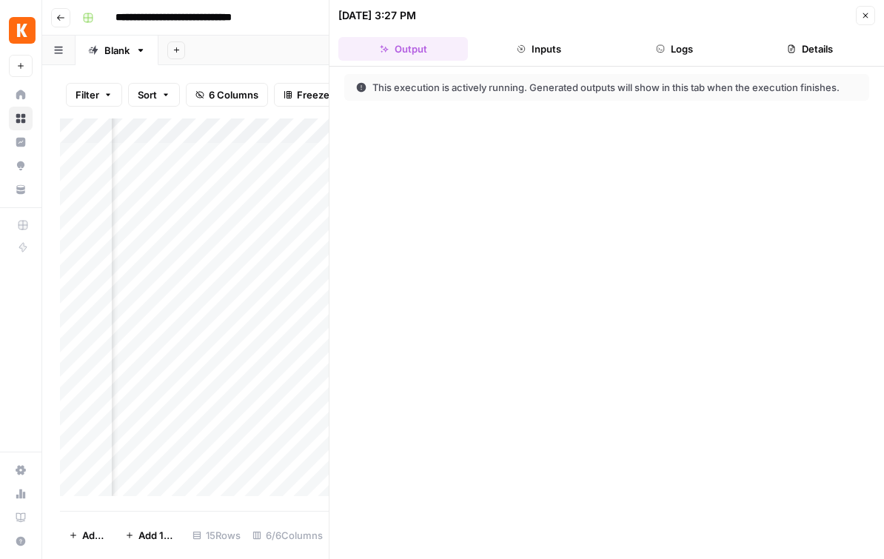
click at [538, 44] on button "Inputs" at bounding box center [539, 49] width 130 height 24
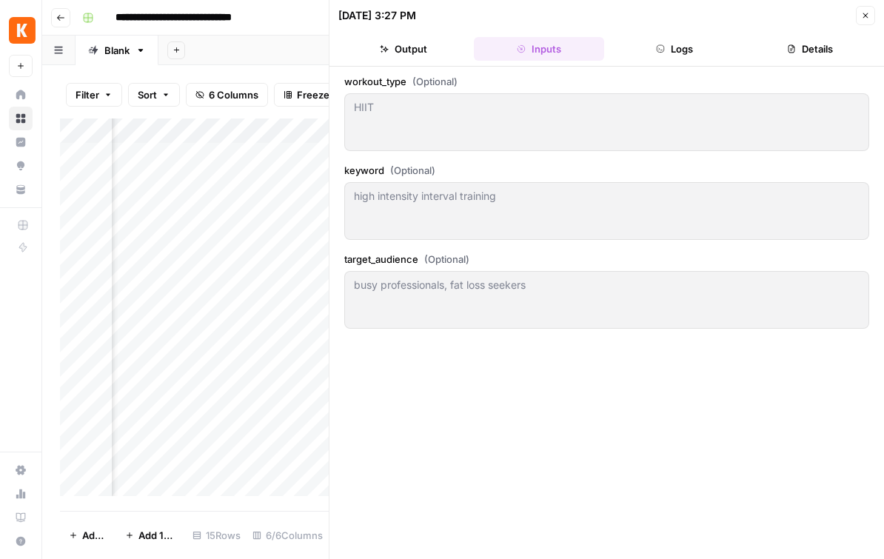
click at [669, 53] on button "Logs" at bounding box center [675, 49] width 130 height 24
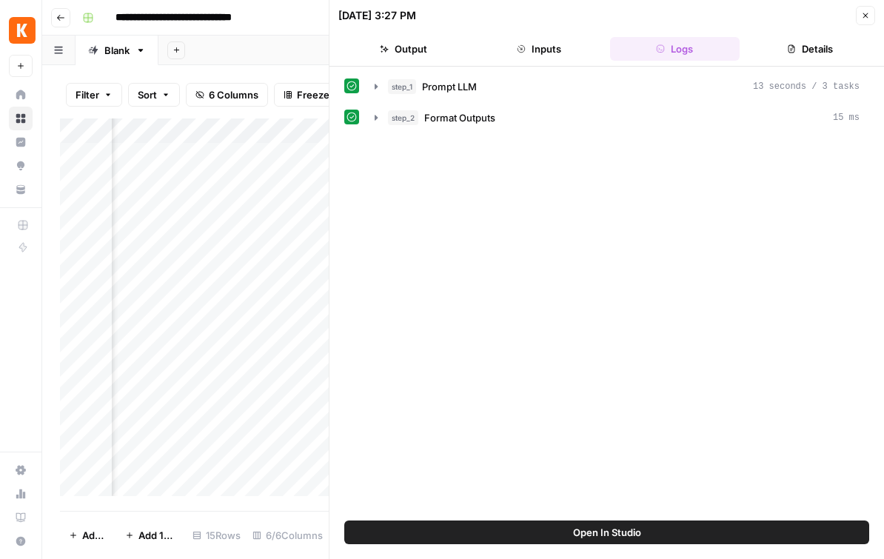
click at [827, 50] on button "Details" at bounding box center [811, 49] width 130 height 24
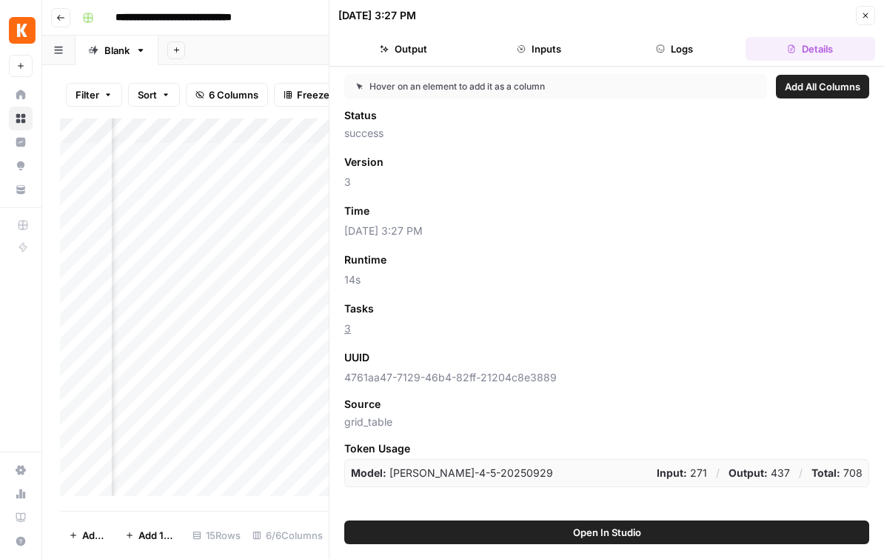
click at [864, 15] on icon "button" at bounding box center [865, 15] width 9 height 9
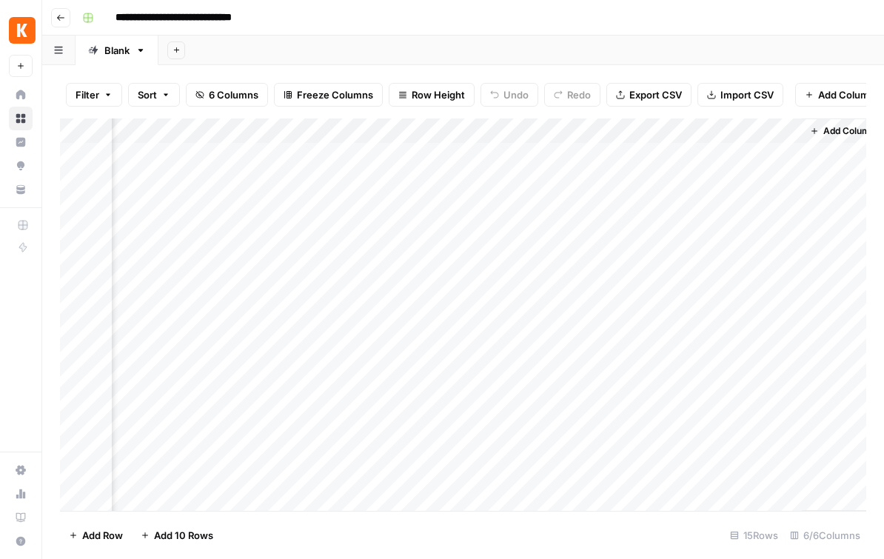
scroll to position [0, 449]
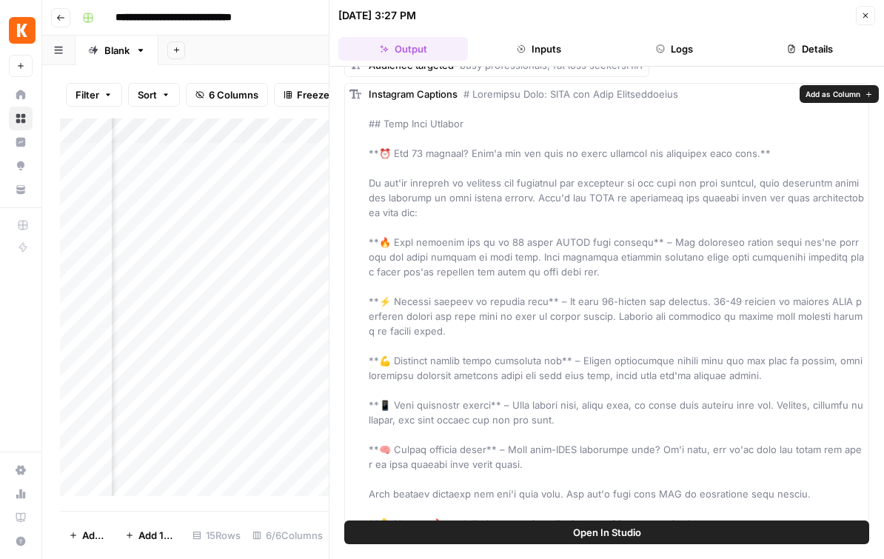
scroll to position [54, 0]
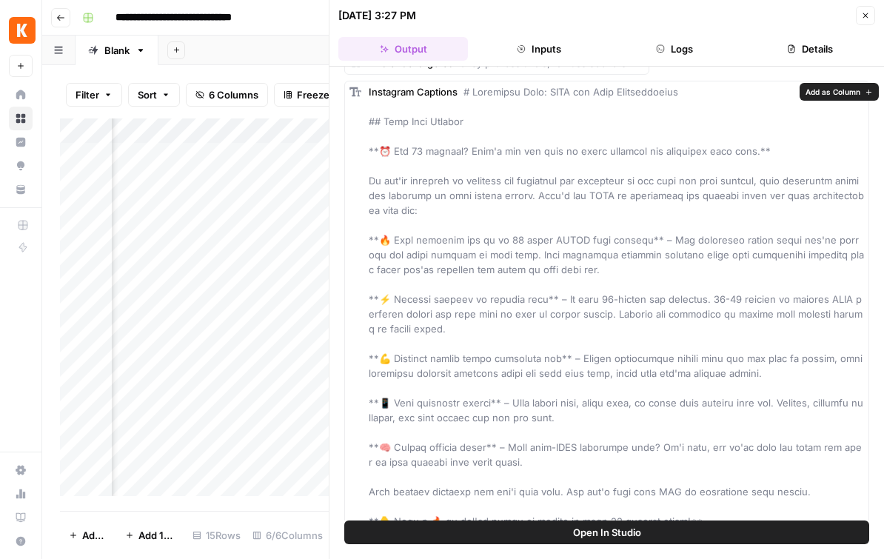
click at [423, 154] on span at bounding box center [617, 358] width 497 height 545
click at [458, 194] on span at bounding box center [617, 358] width 497 height 545
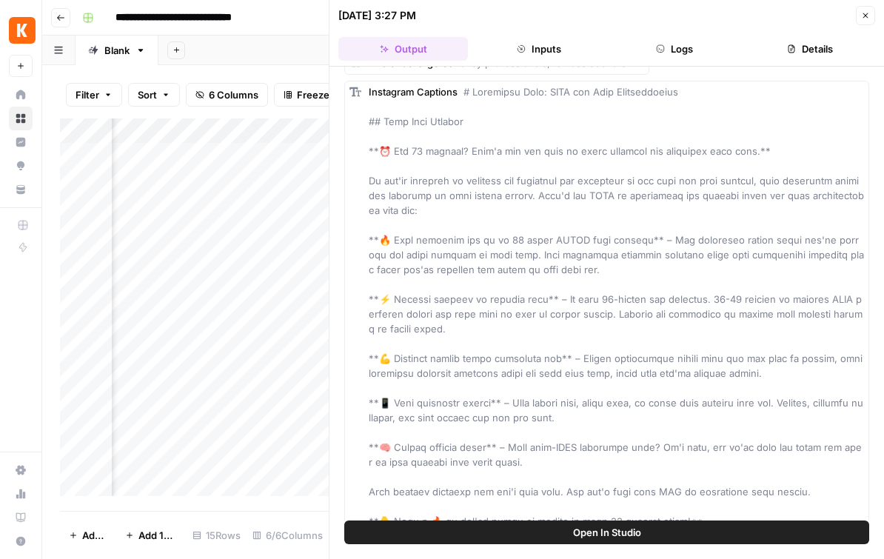
click at [458, 194] on span at bounding box center [617, 358] width 497 height 545
click at [738, 181] on span at bounding box center [617, 358] width 497 height 545
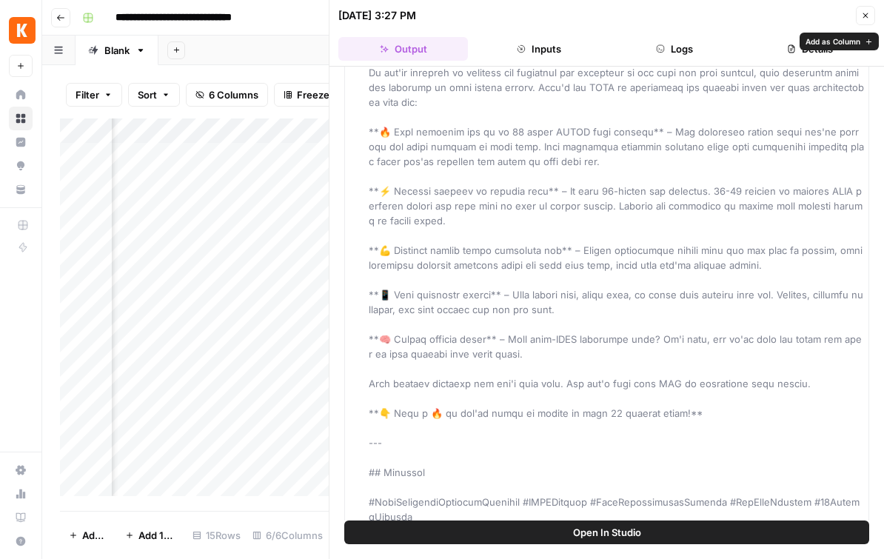
scroll to position [0, 0]
